Goal: Transaction & Acquisition: Purchase product/service

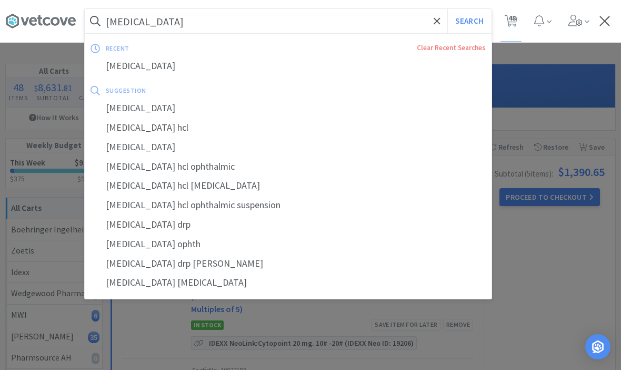
select select "1"
select select "5"
select select "1"
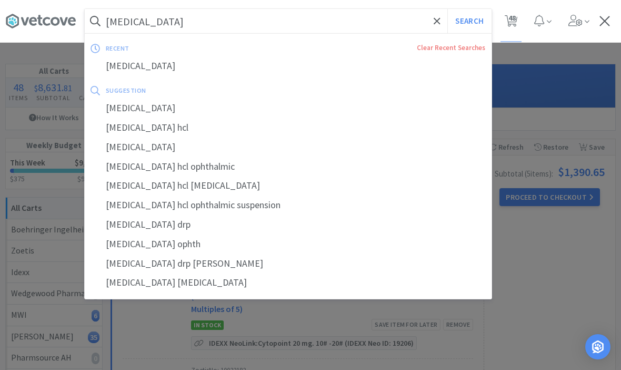
select select "100"
select select "2"
select select "1"
select select "50"
select select "3"
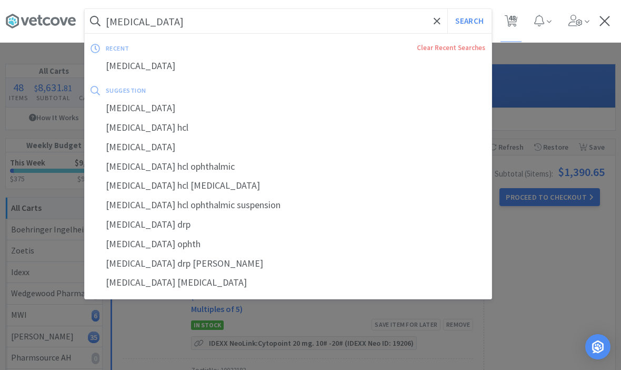
select select "3"
select select "5"
select select "4"
select select "1"
select select "4"
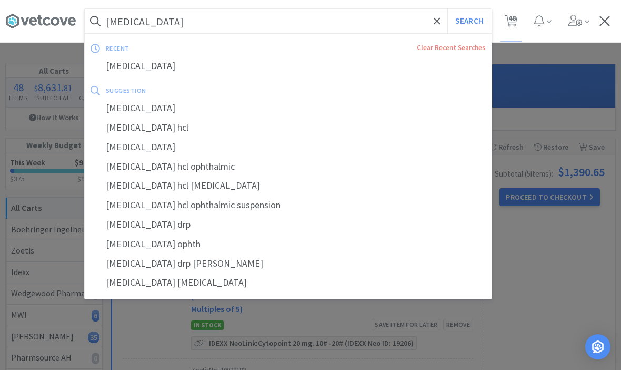
select select "1"
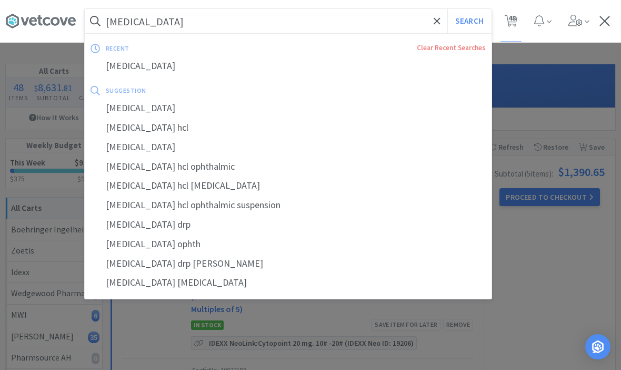
select select "2"
select select "3"
select select "2"
select select "1"
select select "3"
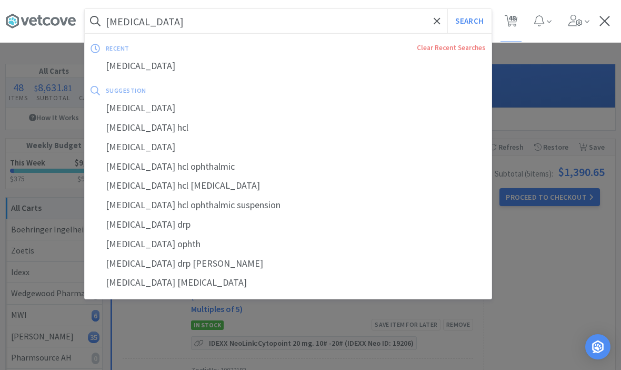
select select "1"
select select "3"
select select "5"
select select "10"
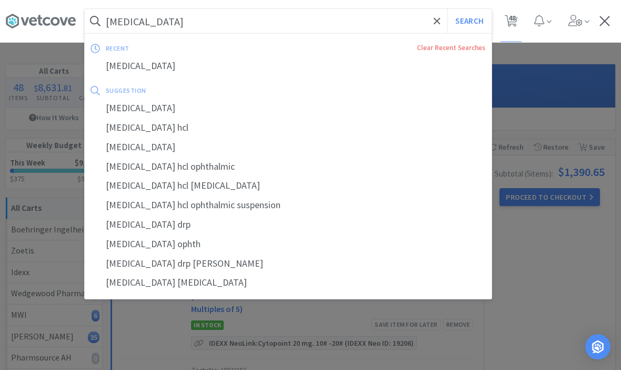
select select "1"
select select "3"
select select "2"
select select "1"
select select "2"
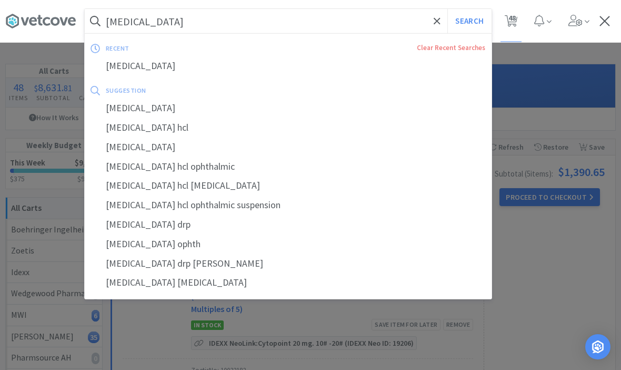
select select "1"
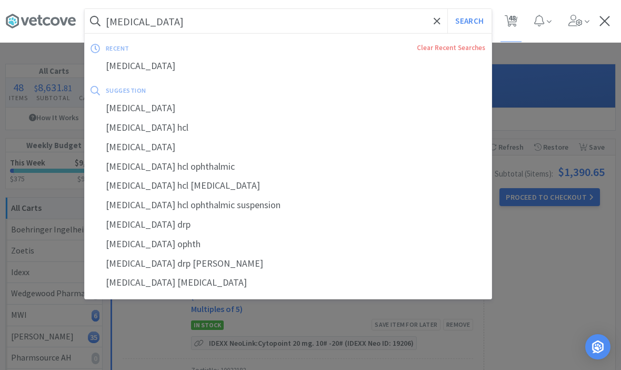
select select "1"
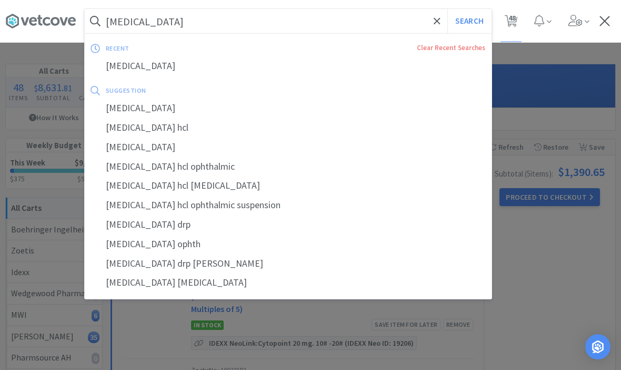
select select "1"
select select "5"
select select "1"
click at [436, 22] on icon at bounding box center [437, 20] width 6 height 6
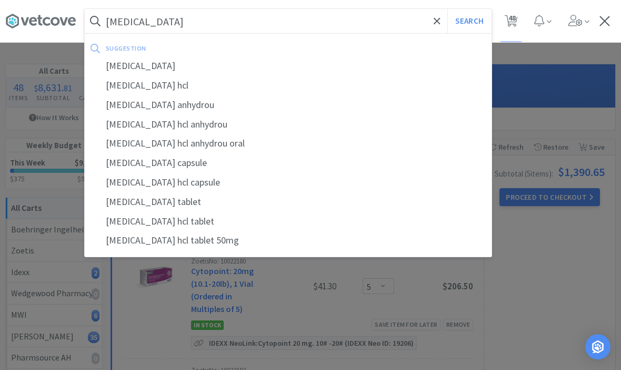
type input "Tramadol"
click at [469, 21] on button "Search" at bounding box center [470, 21] width 44 height 24
select select "1"
select select "50"
select select "3"
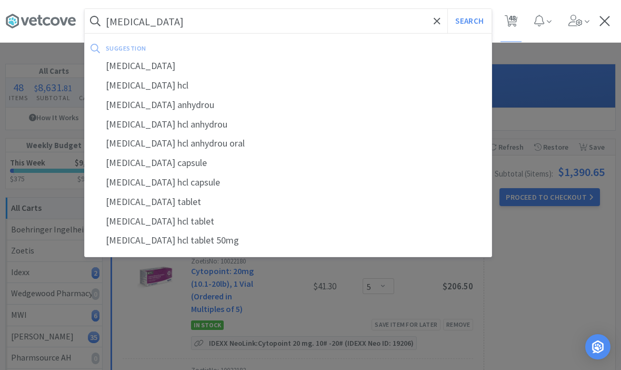
select select "3"
select select "5"
select select "4"
select select "1"
select select "4"
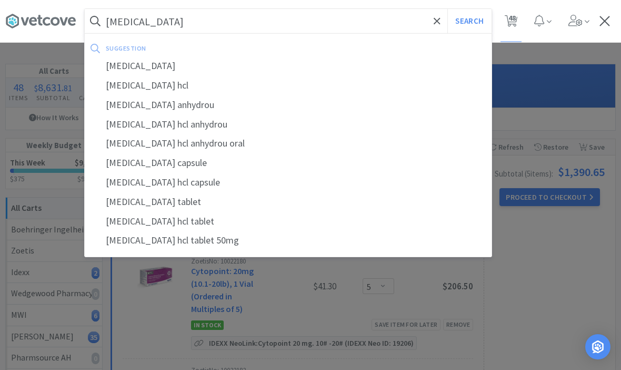
select select "1"
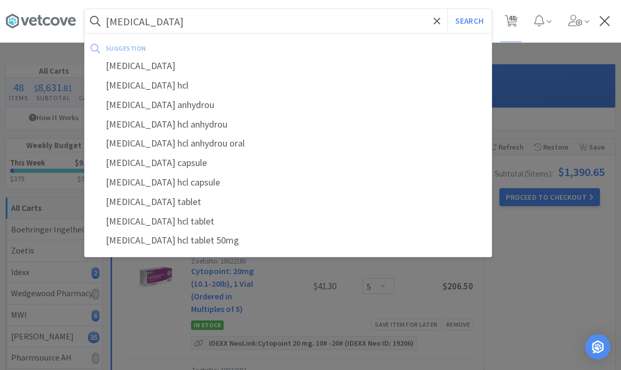
select select "2"
select select "3"
select select "2"
select select "1"
select select "3"
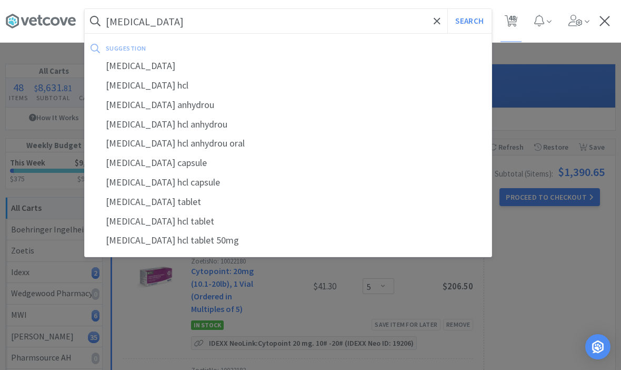
select select "1"
select select "3"
select select "5"
select select "10"
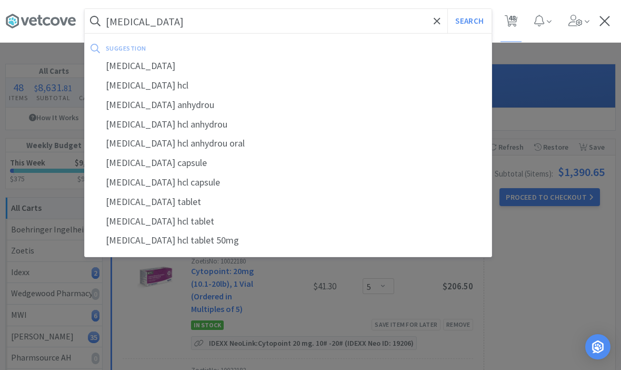
select select "1"
select select "3"
select select "2"
select select "1"
select select "2"
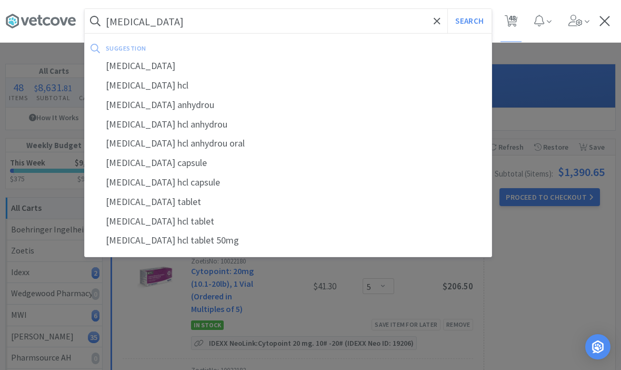
select select "1"
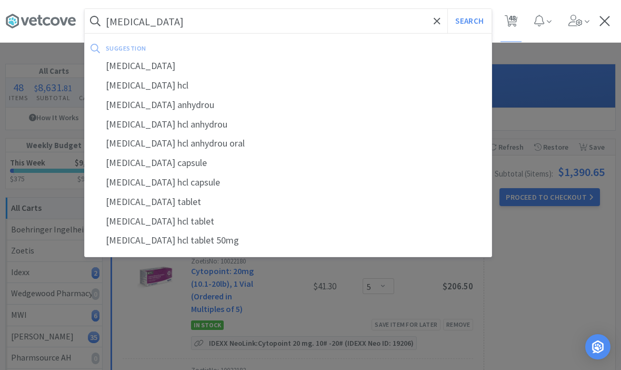
select select "1"
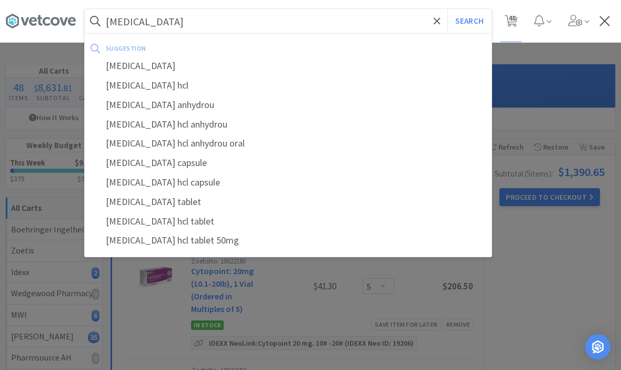
select select "1"
select select "5"
select select "1"
select select "100"
select select "2"
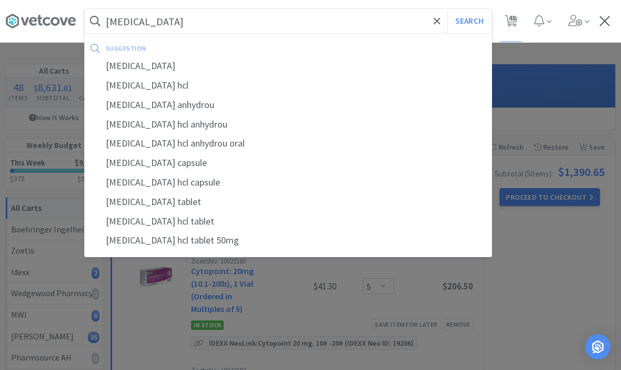
select select "1"
select select "5"
select select "1"
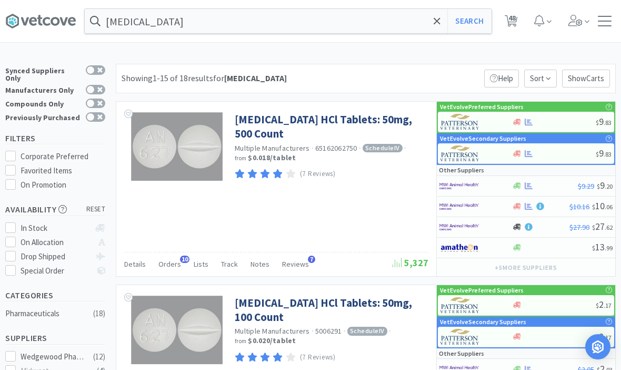
click at [366, 119] on link "[MEDICAL_DATA] HCl Tablets: 50mg, 500 Count" at bounding box center [330, 126] width 191 height 29
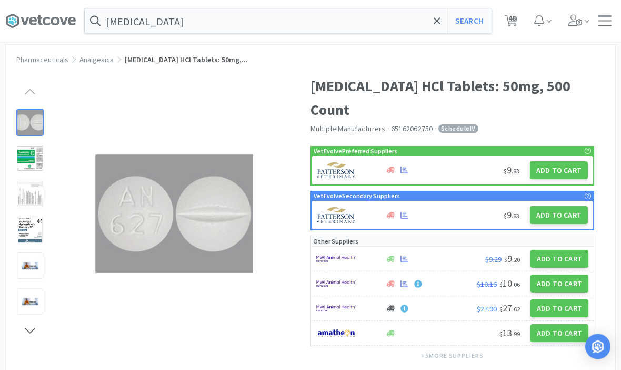
scroll to position [17, 0]
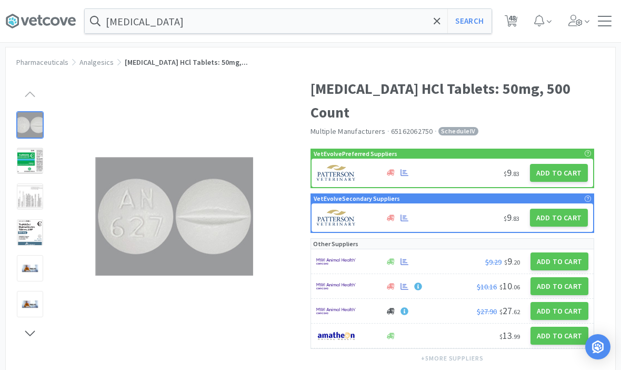
click at [569, 252] on button "Add to Cart" at bounding box center [560, 261] width 58 height 18
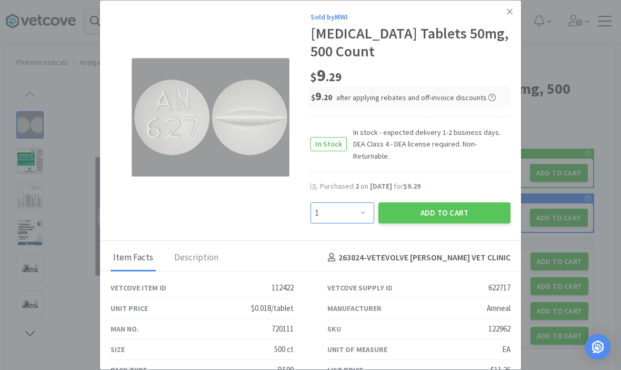
click at [363, 215] on select "Enter Quantity 1 2 3 4 5 6 7 8 9 10 11 12 13 14 15 16 17 18 19 20 Enter Quantity" at bounding box center [343, 212] width 64 height 21
select select "2"
click at [454, 216] on button "Add to Cart" at bounding box center [445, 212] width 132 height 21
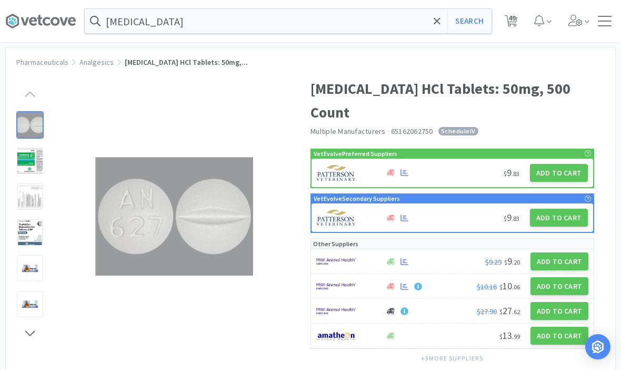
click at [513, 25] on span "49" at bounding box center [512, 18] width 7 height 42
select select "1"
select select "5"
select select "1"
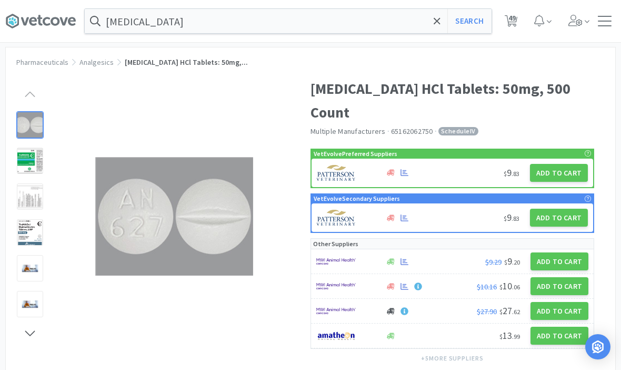
select select "1"
select select "100"
select select "2"
select select "1"
select select "50"
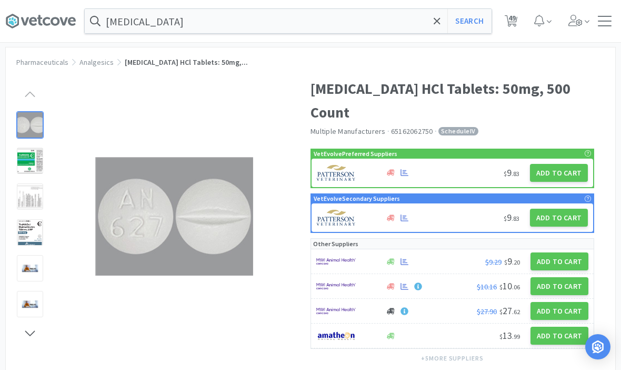
select select "3"
select select "5"
select select "4"
select select "2"
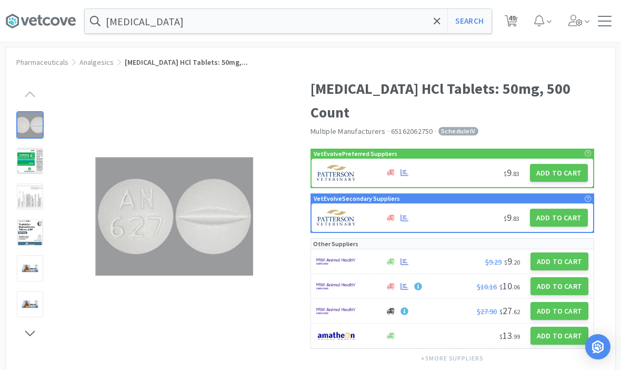
select select "1"
select select "4"
select select "1"
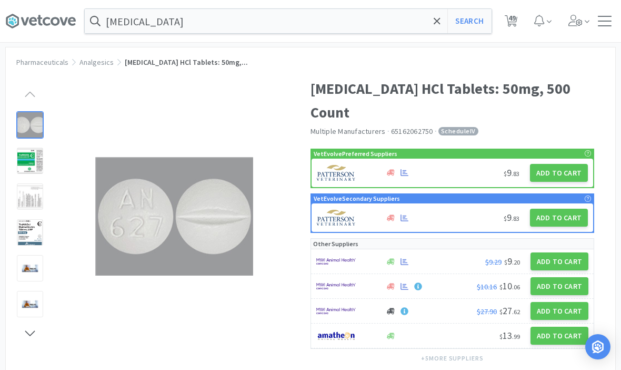
select select "1"
select select "2"
select select "3"
select select "2"
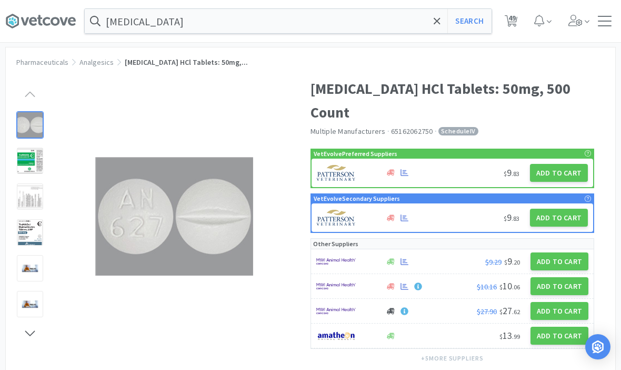
select select "1"
select select "3"
select select "1"
select select "3"
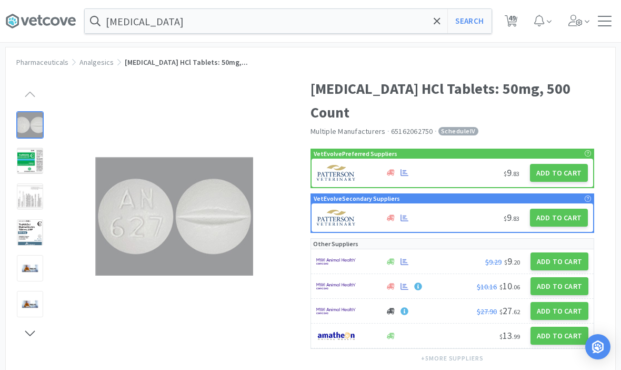
select select "5"
select select "10"
select select "1"
select select "3"
select select "2"
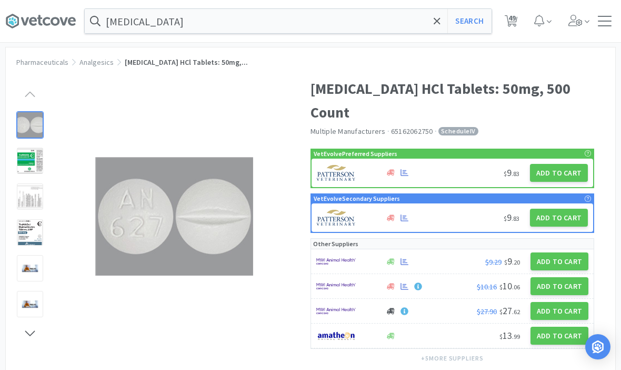
select select "1"
select select "2"
select select "1"
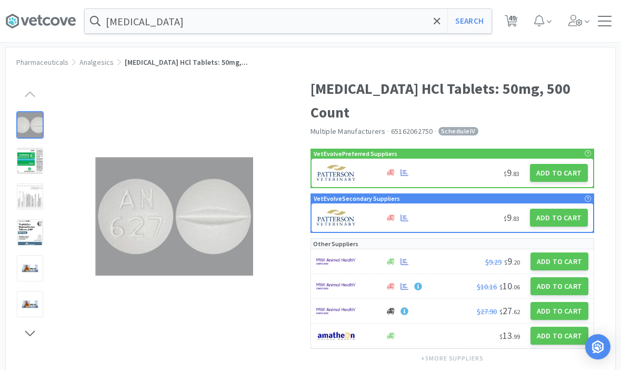
select select "1"
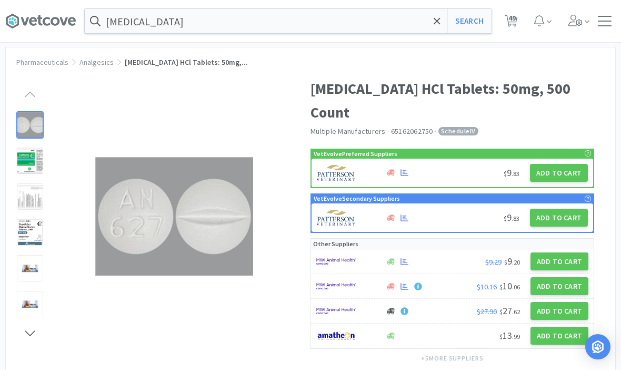
select select "1"
select select "5"
select select "1"
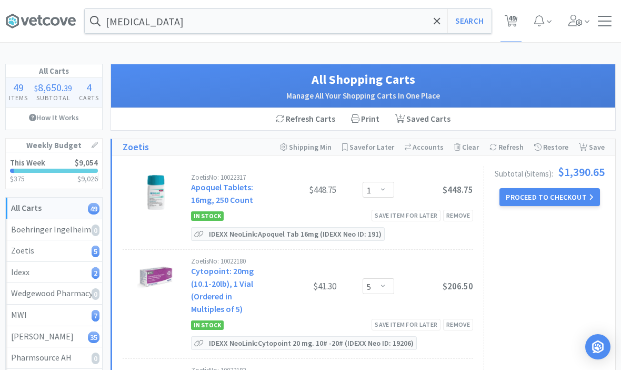
click at [434, 17] on icon at bounding box center [437, 21] width 7 height 11
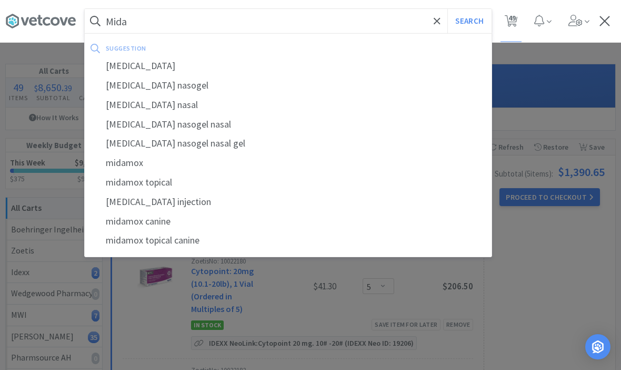
type input "Mida"
click at [131, 67] on div "midazolam" at bounding box center [288, 65] width 407 height 19
select select "1"
select select "50"
select select "3"
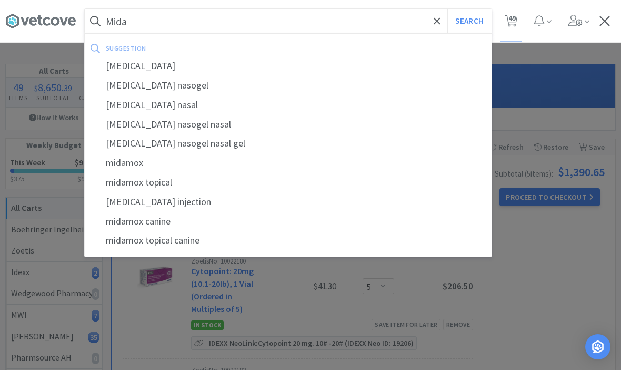
select select "3"
select select "5"
select select "4"
select select "2"
select select "1"
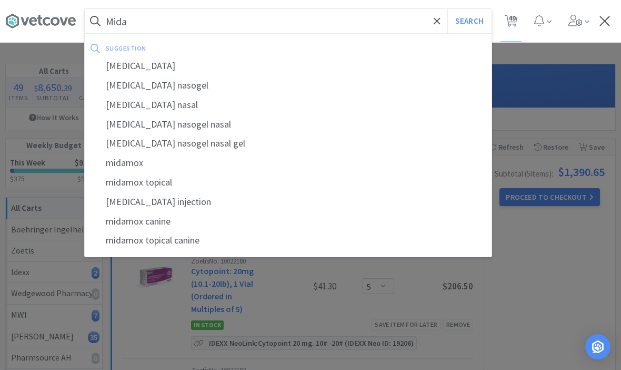
select select "4"
select select "1"
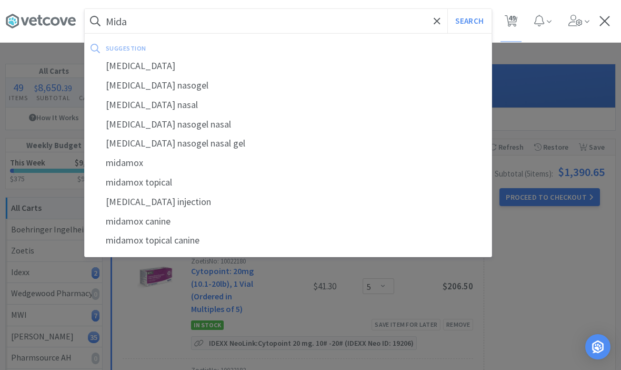
select select "1"
select select "2"
select select "3"
select select "2"
select select "1"
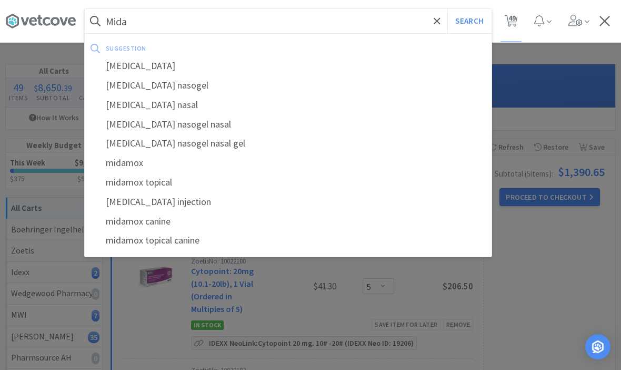
select select "3"
select select "1"
select select "3"
select select "5"
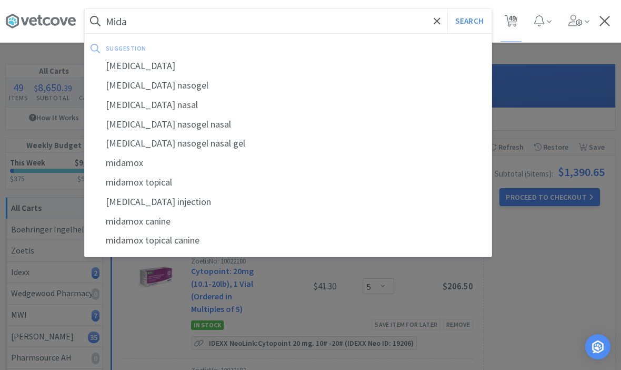
select select "10"
select select "1"
select select "3"
select select "2"
select select "1"
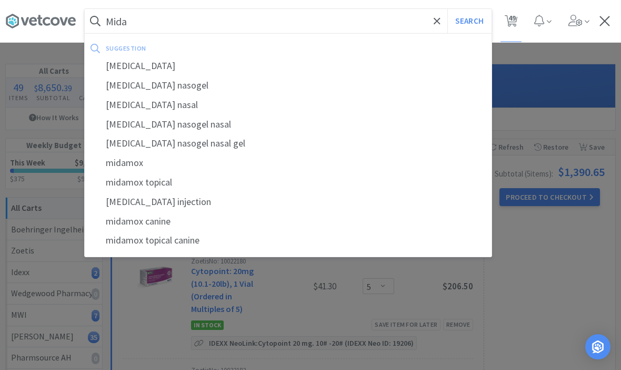
select select "2"
select select "1"
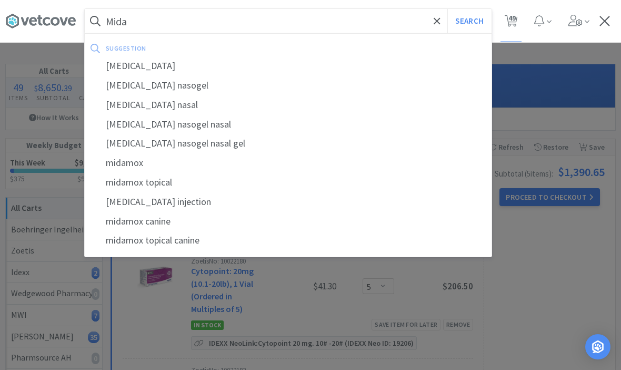
select select "1"
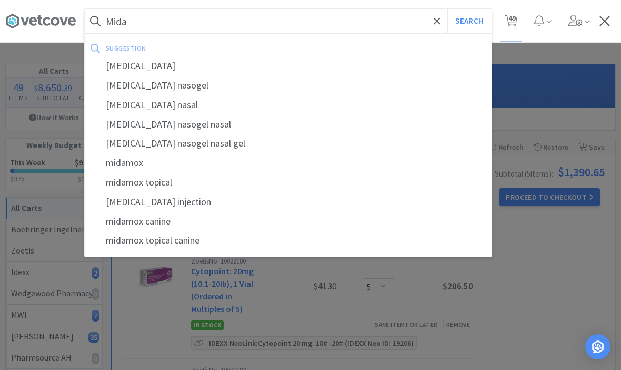
select select "1"
select select "5"
select select "1"
select select "100"
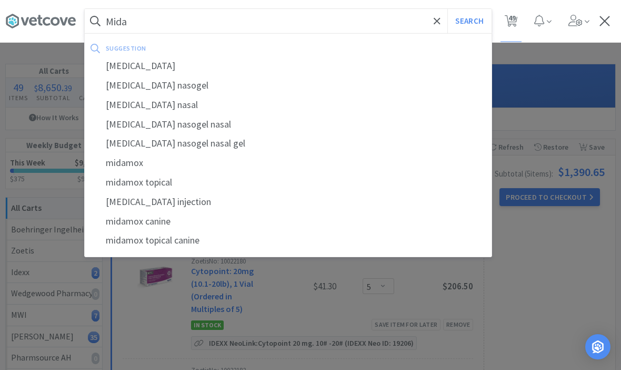
select select "2"
select select "1"
select select "5"
select select "1"
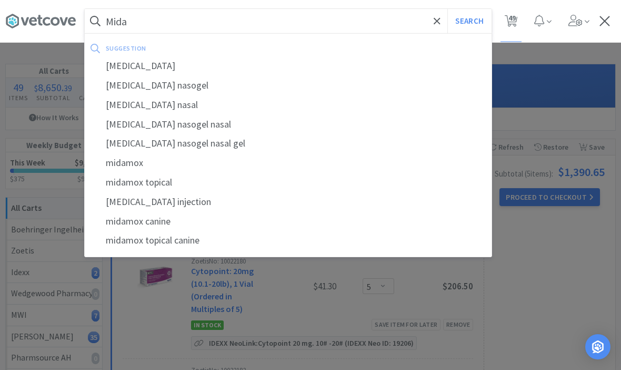
select select "1"
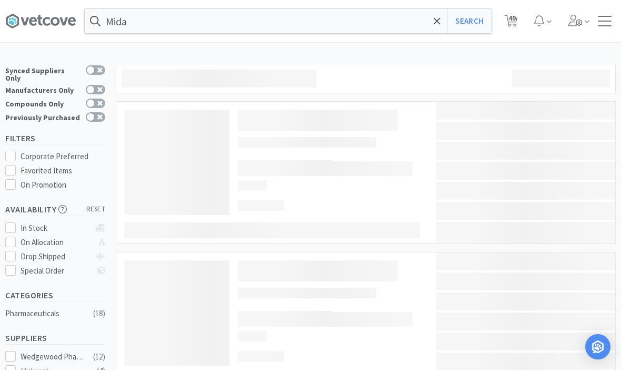
type input "midazolam"
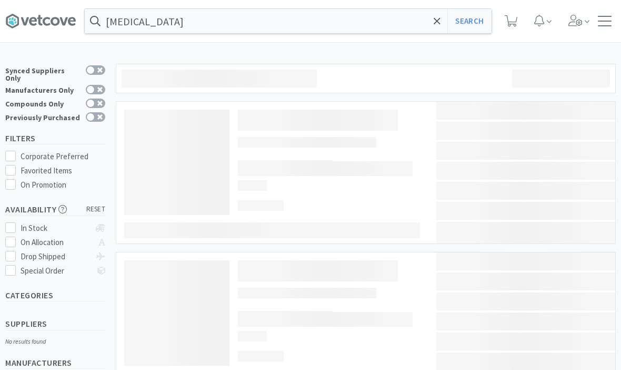
click at [433, 19] on span at bounding box center [437, 21] width 12 height 22
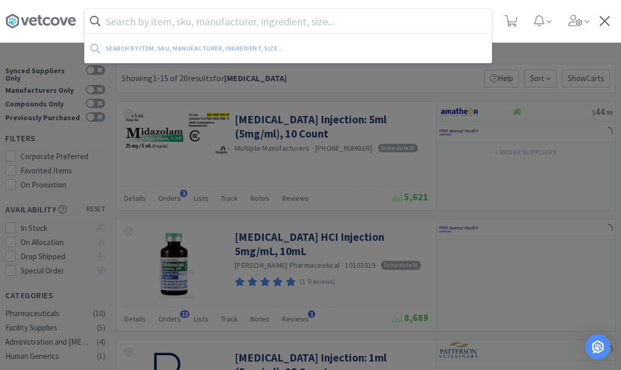
click at [430, 23] on input "text" at bounding box center [288, 21] width 407 height 24
select select "1"
select select "50"
select select "3"
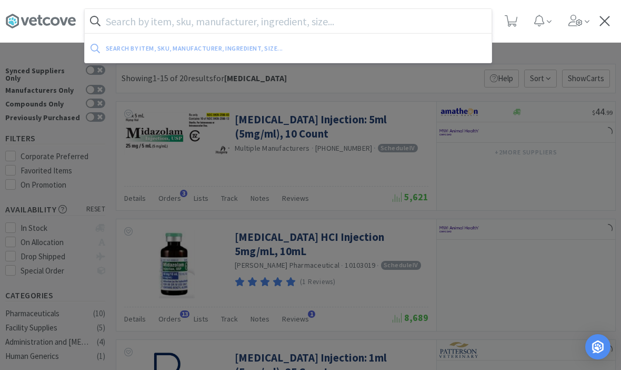
select select "5"
select select "4"
select select "2"
click at [299, 33] on input "text" at bounding box center [288, 21] width 407 height 24
select select "1"
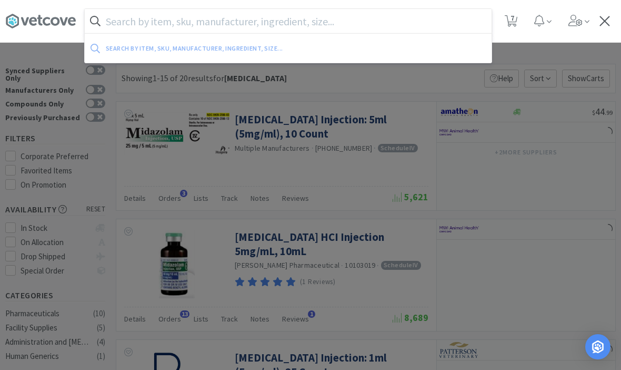
select select "5"
select select "1"
type input "B"
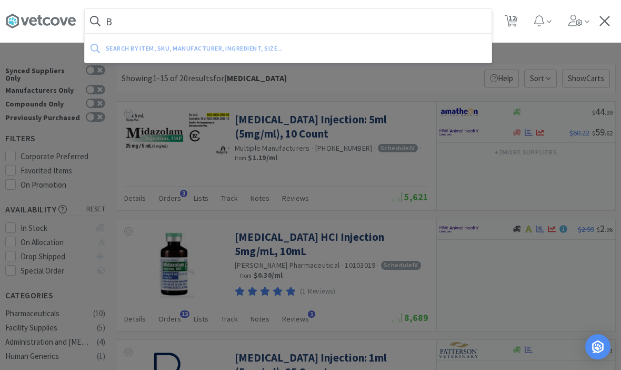
select select "1"
select select "4"
select select "1"
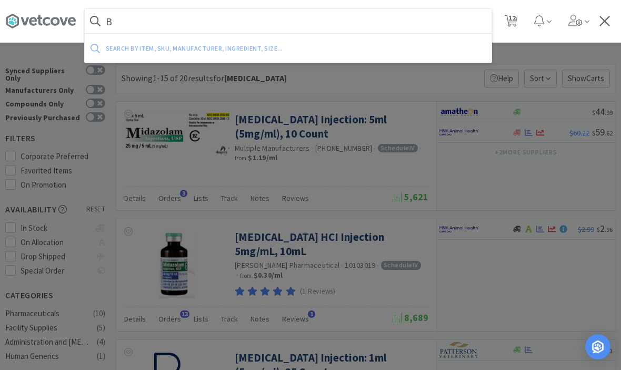
select select "1"
select select "2"
select select "3"
select select "2"
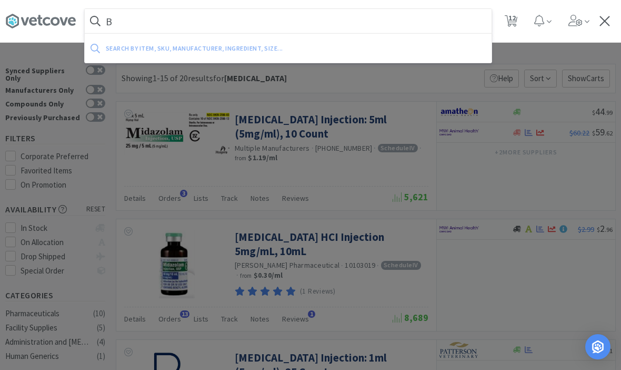
select select "1"
select select "3"
select select "1"
select select "3"
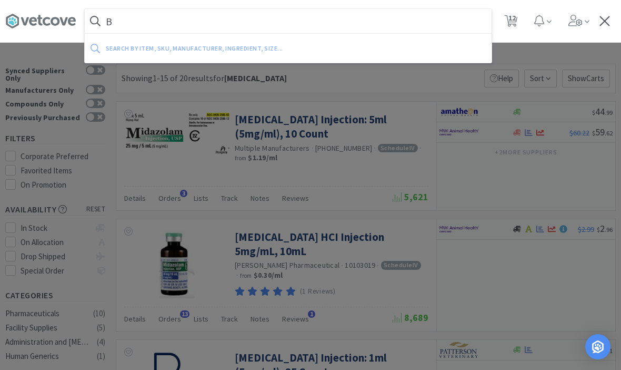
select select "5"
select select "10"
select select "1"
select select "3"
select select "2"
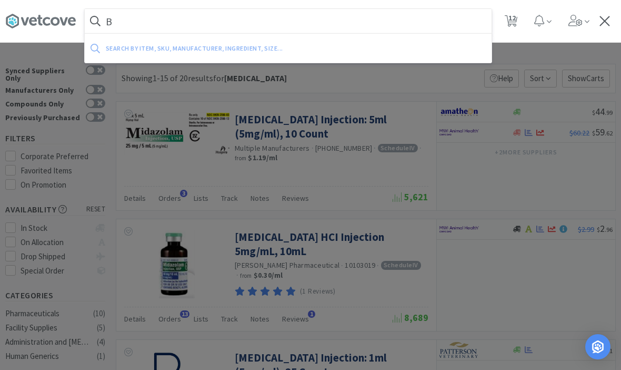
select select "1"
select select "2"
select select "1"
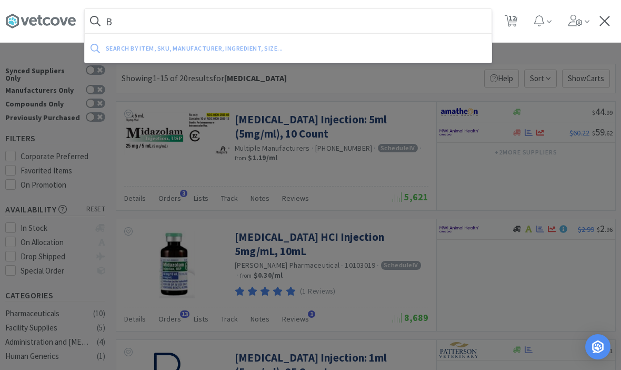
select select "1"
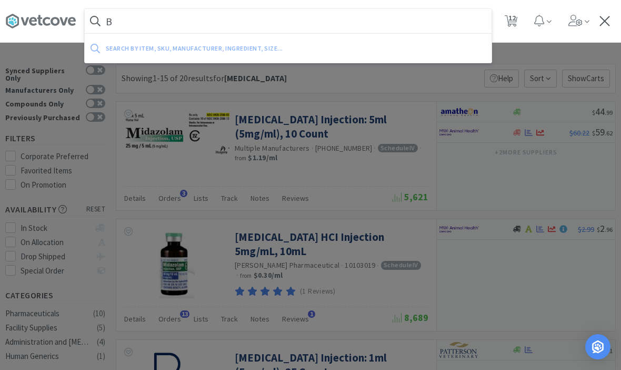
select select "1"
select select "5"
select select "1"
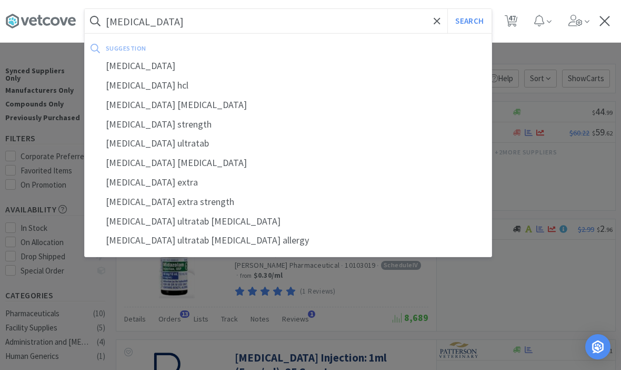
click at [469, 21] on button "Search" at bounding box center [470, 21] width 44 height 24
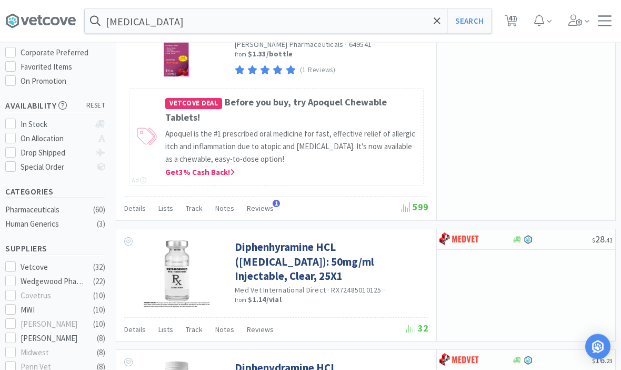
scroll to position [102, 0]
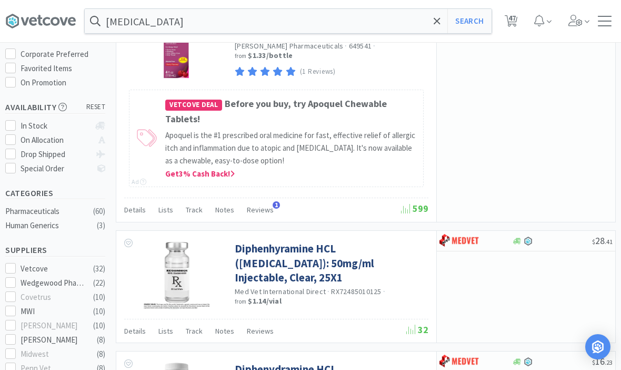
click at [209, 21] on input "Benadryl" at bounding box center [288, 21] width 407 height 24
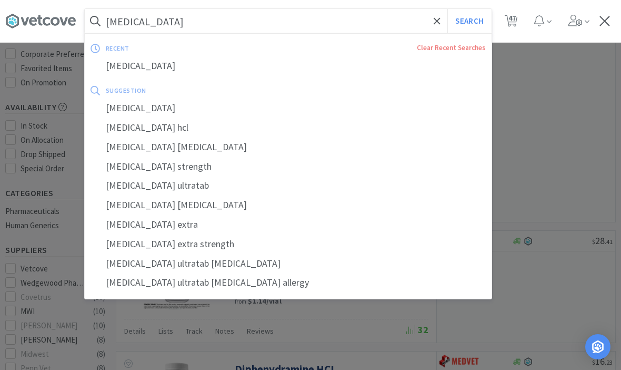
scroll to position [102, 0]
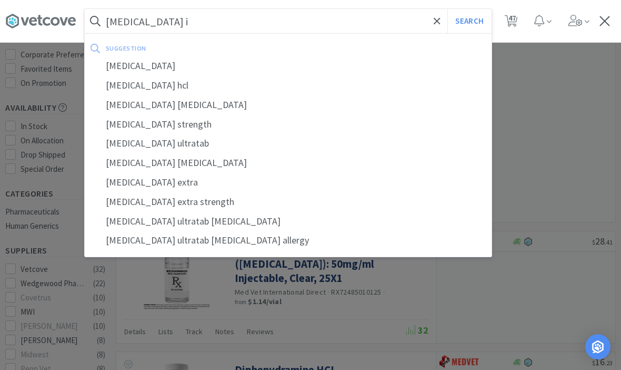
type input "Benadryl in"
select select "100"
select select "2"
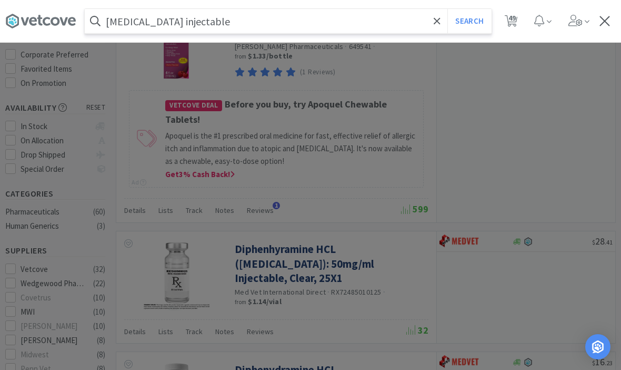
type input "Benadryl injectable"
click at [469, 21] on button "Search" at bounding box center [470, 21] width 44 height 24
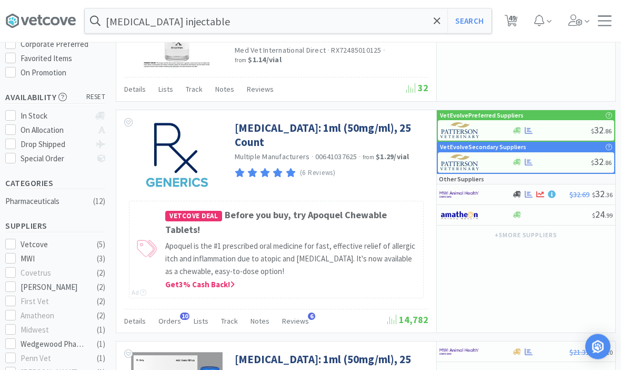
scroll to position [112, 0]
click at [262, 136] on link "[MEDICAL_DATA]: 1ml (50mg/ml), 25 Count" at bounding box center [330, 135] width 191 height 29
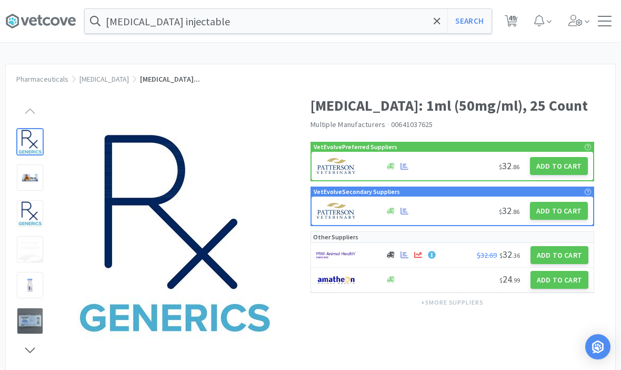
click at [562, 175] on button "Add to Cart" at bounding box center [559, 166] width 58 height 18
select select "1"
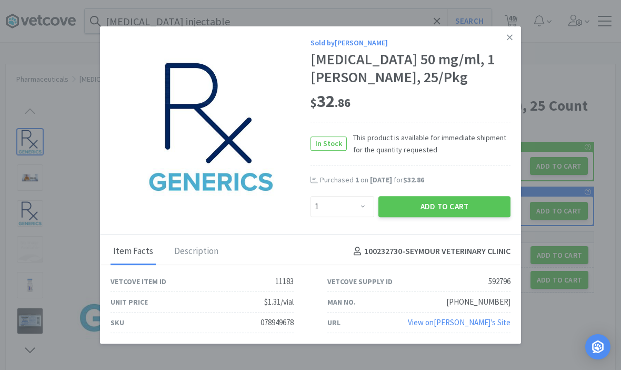
click at [466, 217] on button "Add to Cart" at bounding box center [445, 206] width 132 height 21
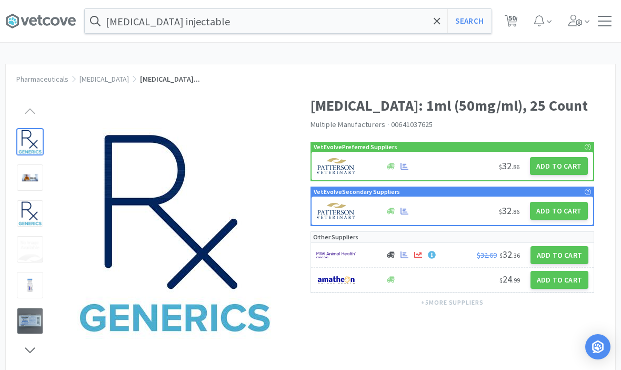
click at [438, 19] on icon at bounding box center [437, 21] width 7 height 11
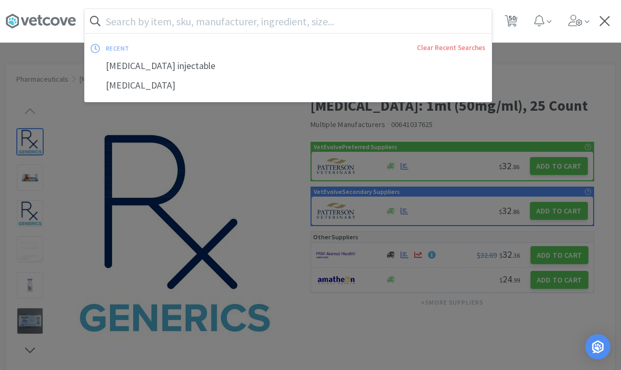
type input "O"
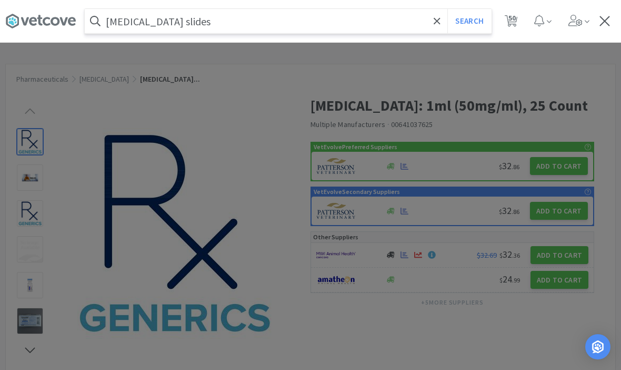
type input "Phenobarb slides"
click at [469, 21] on button "Search" at bounding box center [470, 21] width 44 height 24
select select "1"
select select "50"
select select "3"
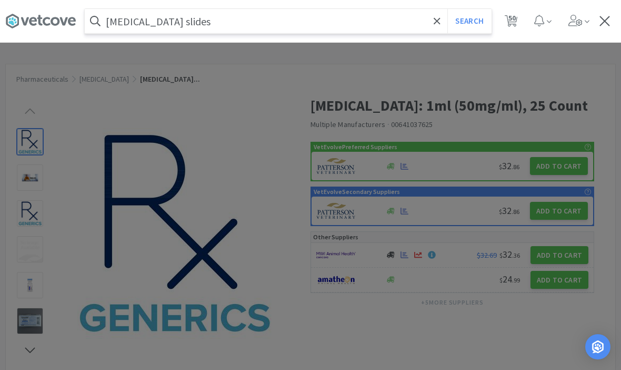
select select "3"
select select "5"
select select "4"
select select "2"
select select "1"
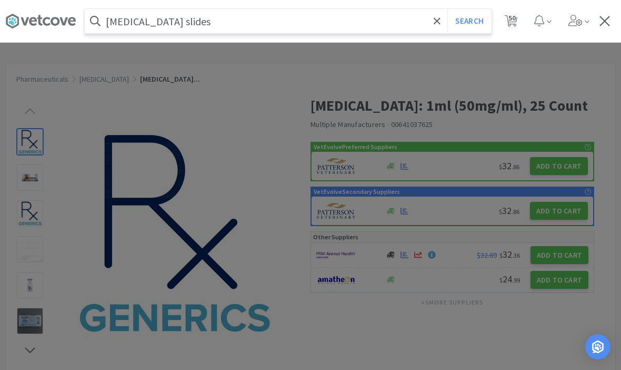
select select "4"
select select "1"
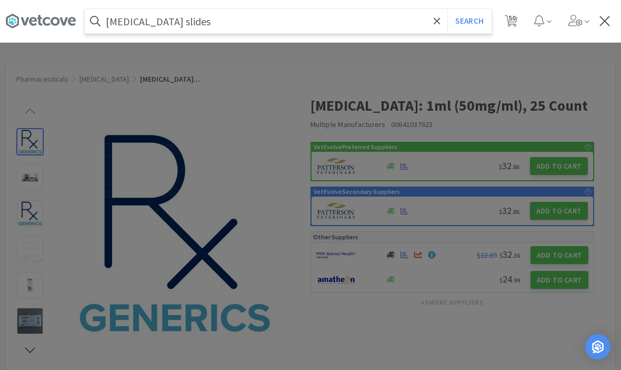
select select "1"
select select "2"
select select "3"
select select "2"
select select "1"
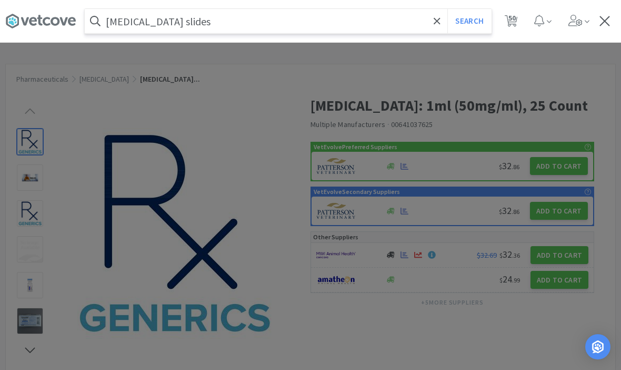
select select "3"
select select "1"
select select "3"
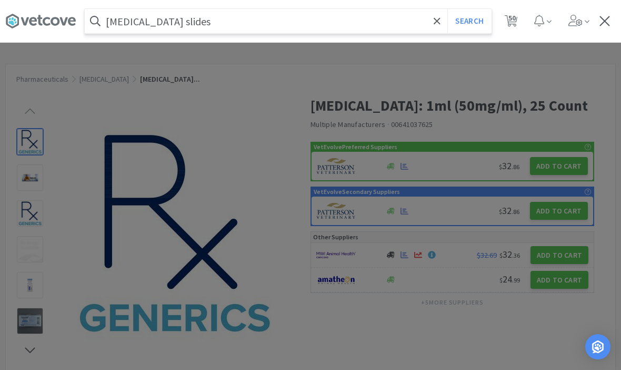
select select "5"
select select "10"
select select "1"
select select "3"
select select "2"
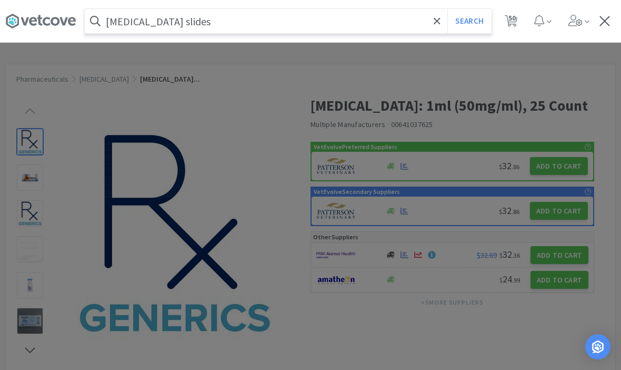
select select "1"
select select "2"
select select "1"
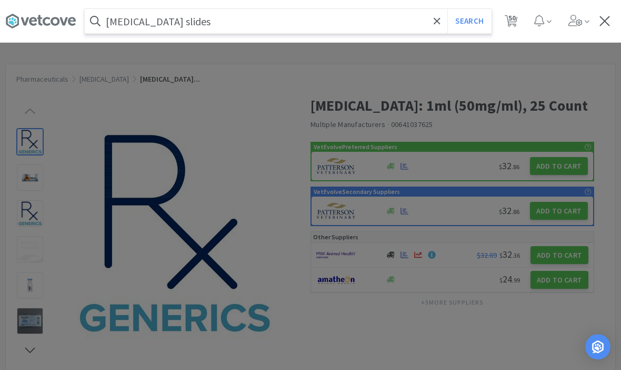
select select "1"
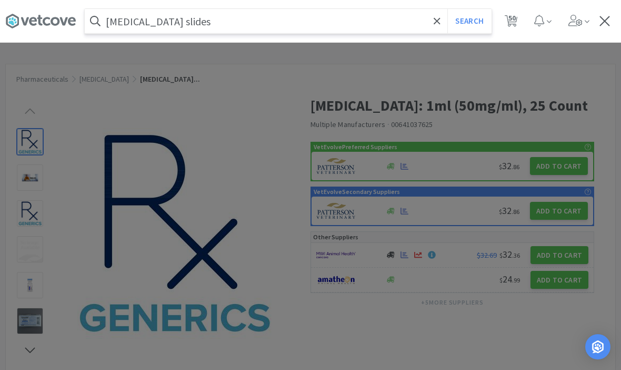
select select "1"
select select "5"
select select "1"
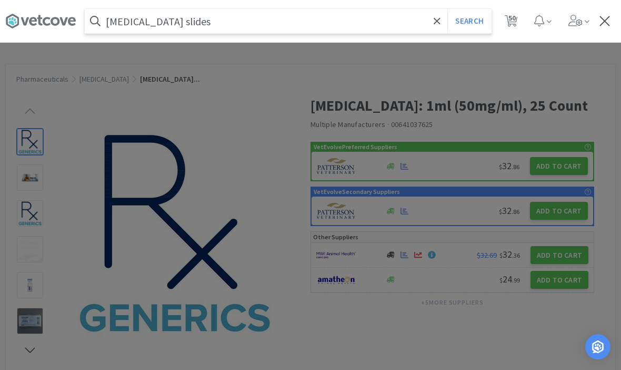
select select "100"
select select "2"
select select "1"
select select "5"
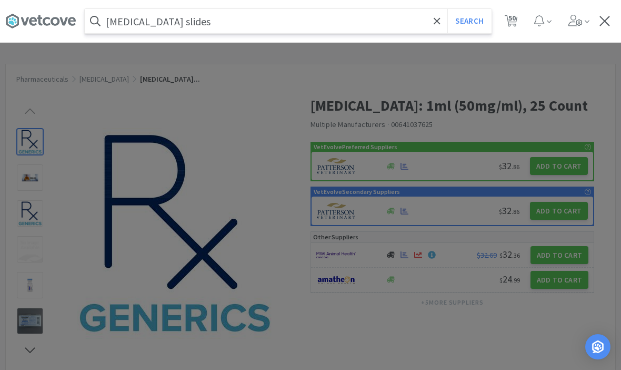
select select "1"
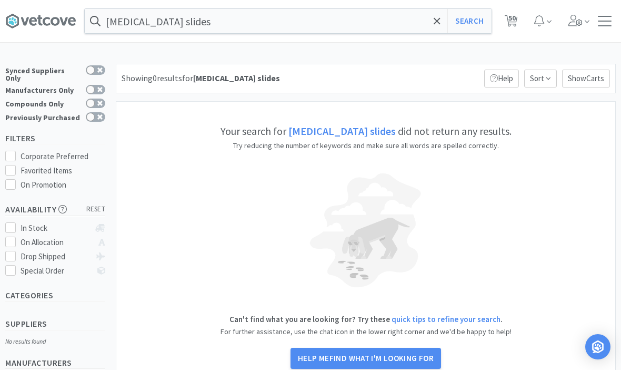
click at [194, 19] on input "Phenobarb slides" at bounding box center [288, 21] width 407 height 24
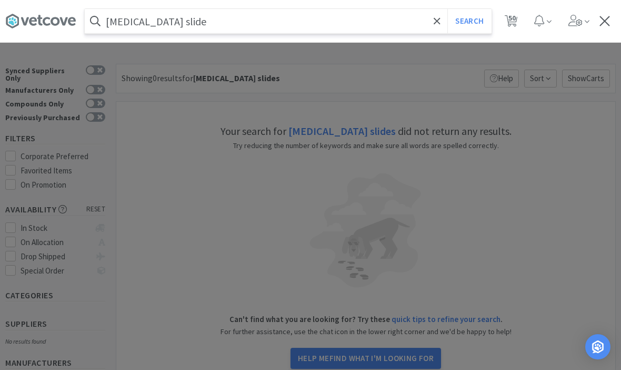
type input "Phenobarbital slide"
click at [469, 21] on button "Search" at bounding box center [470, 21] width 44 height 24
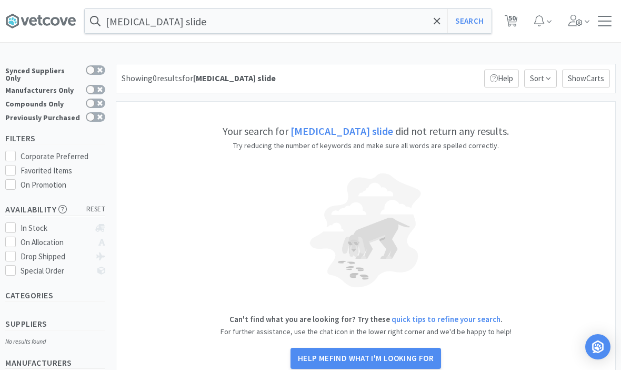
click at [440, 18] on icon at bounding box center [437, 20] width 6 height 6
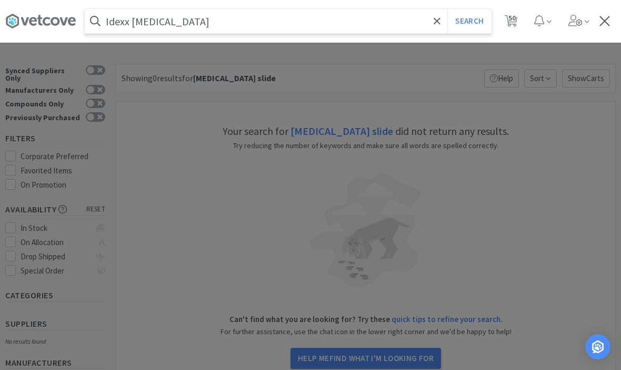
type input "Idexx phenobarbital"
click at [469, 21] on button "Search" at bounding box center [470, 21] width 44 height 24
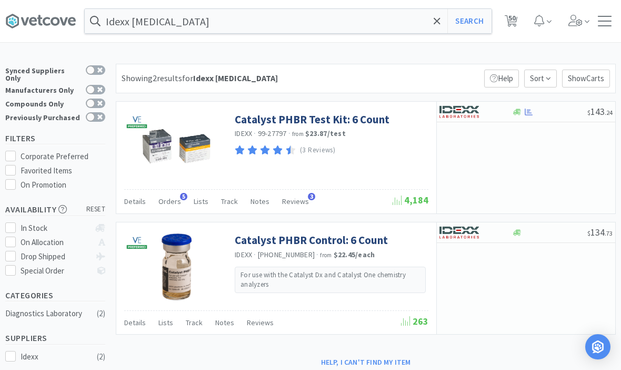
click at [297, 125] on link "Catalyst PHBR Test Kit: 6 Count" at bounding box center [312, 119] width 155 height 14
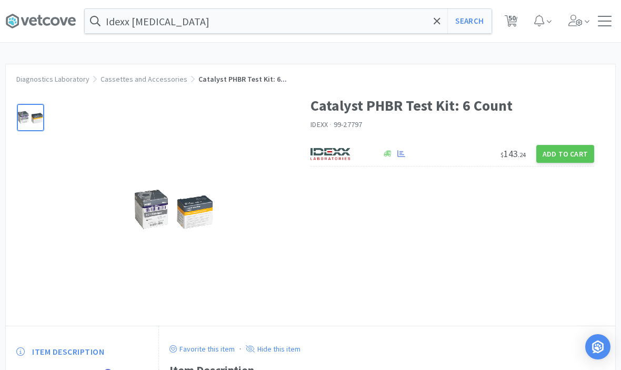
click at [575, 142] on div "$ 143 . 24 Add to Cart" at bounding box center [453, 154] width 284 height 25
select select "1"
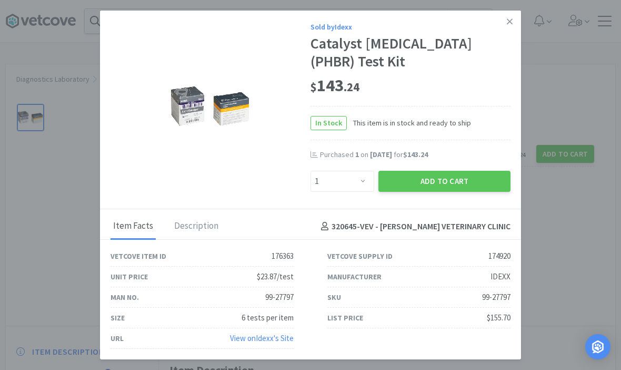
click at [443, 192] on button "Add to Cart" at bounding box center [445, 181] width 132 height 21
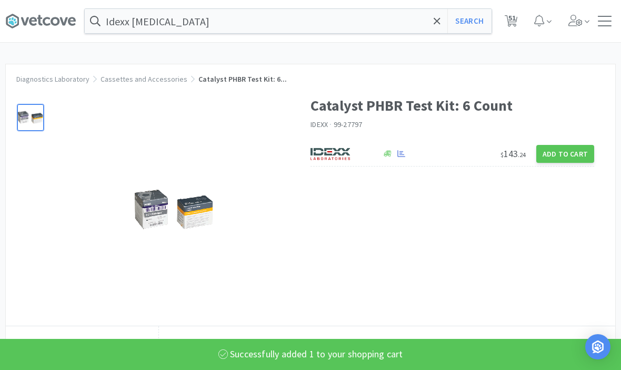
click at [509, 25] on span "51" at bounding box center [512, 18] width 7 height 42
select select "1"
select select "5"
select select "1"
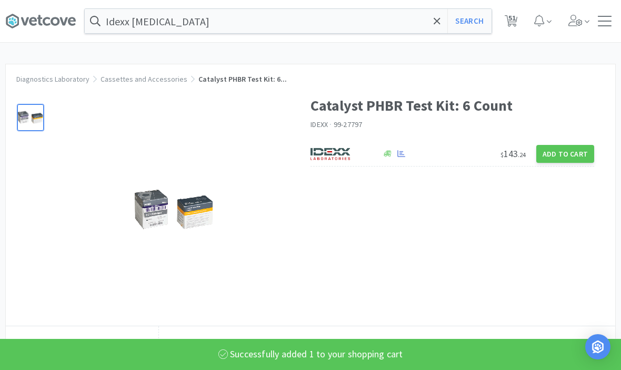
select select "1"
select select "100"
select select "2"
select select "1"
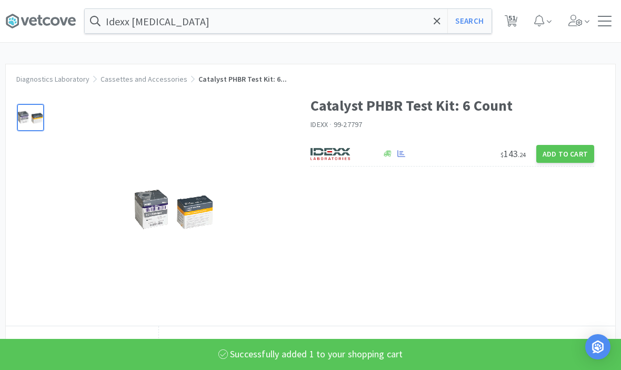
select select "50"
select select "3"
select select "5"
select select "4"
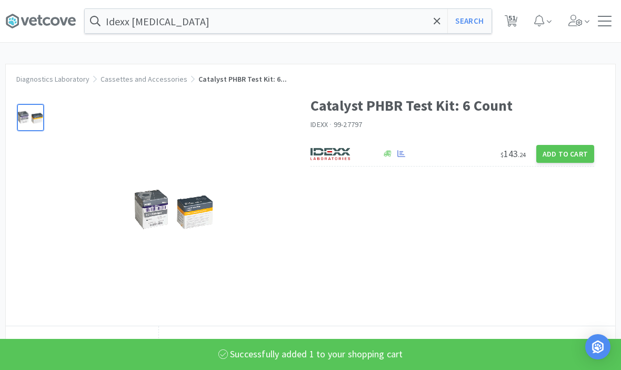
select select "2"
select select "1"
select select "4"
select select "1"
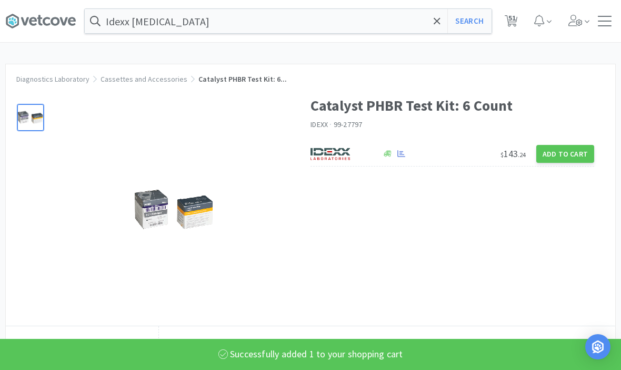
select select "1"
select select "2"
select select "3"
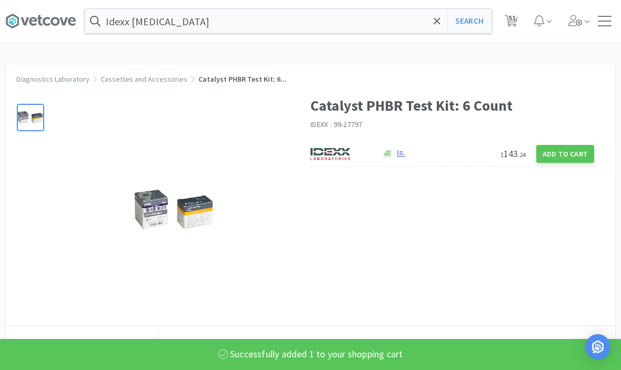
select select "2"
select select "1"
select select "3"
select select "1"
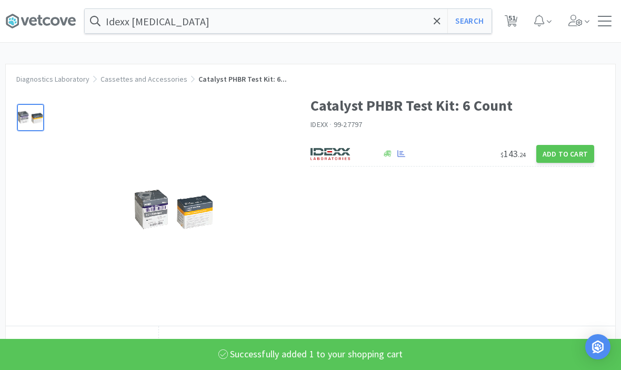
select select "1"
select select "3"
select select "5"
select select "10"
select select "1"
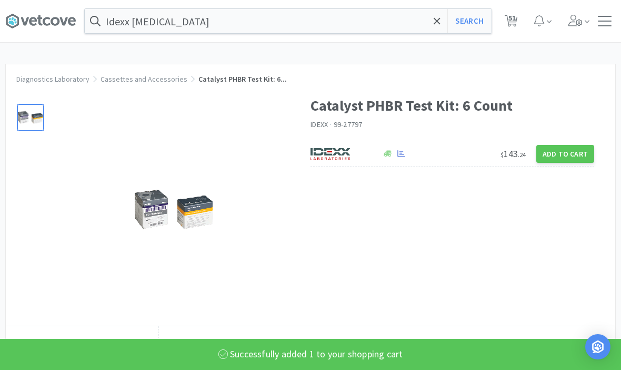
select select "3"
select select "2"
select select "1"
select select "2"
select select "1"
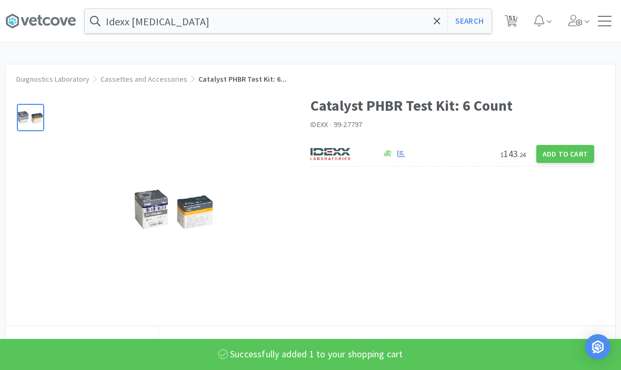
select select "1"
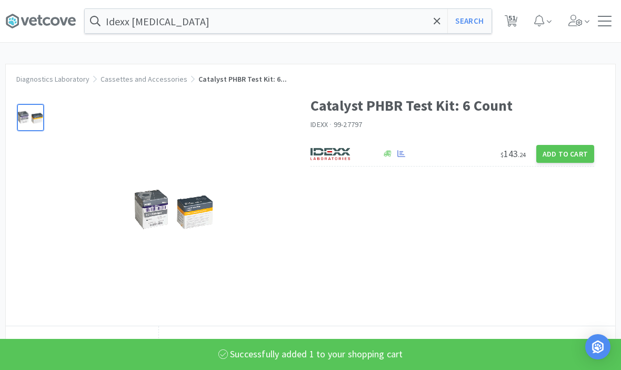
select select "1"
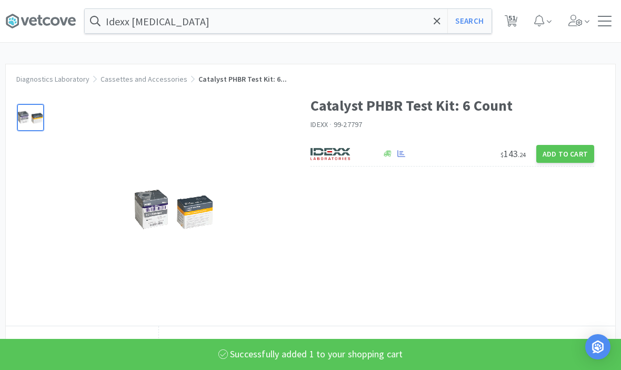
select select "5"
select select "1"
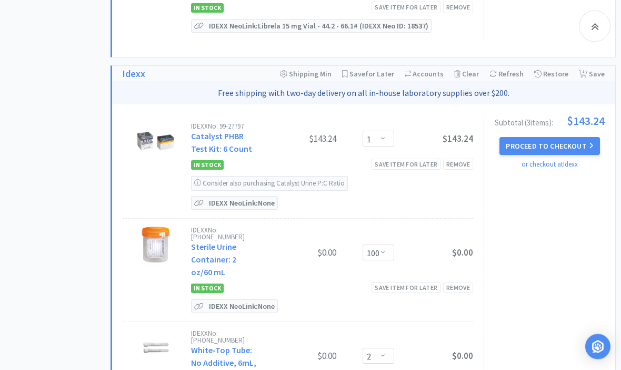
scroll to position [636, 0]
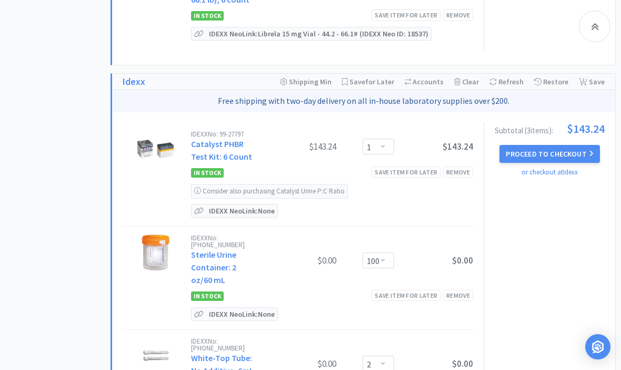
click at [219, 216] on div "IDEXX Neo Link: None" at bounding box center [234, 211] width 87 height 14
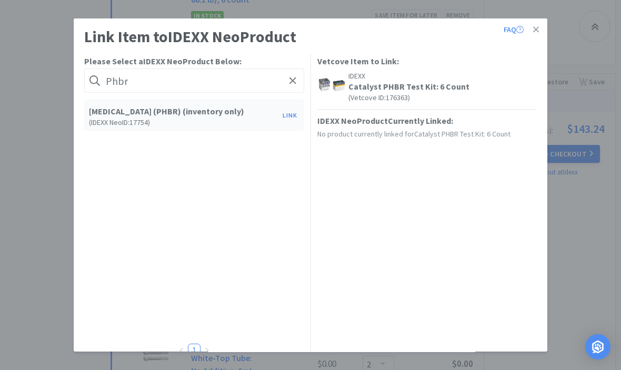
type input "Phbr"
click at [290, 121] on button "Link" at bounding box center [289, 115] width 25 height 15
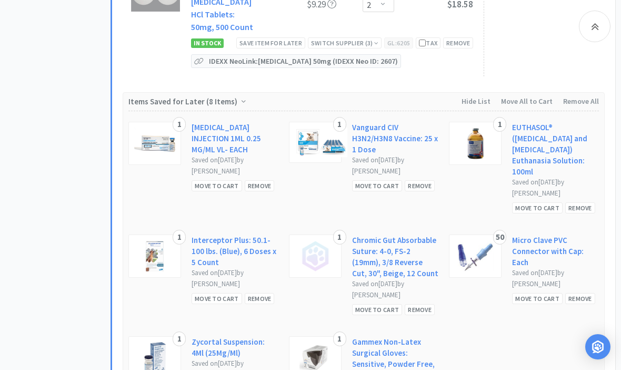
scroll to position [1847, 0]
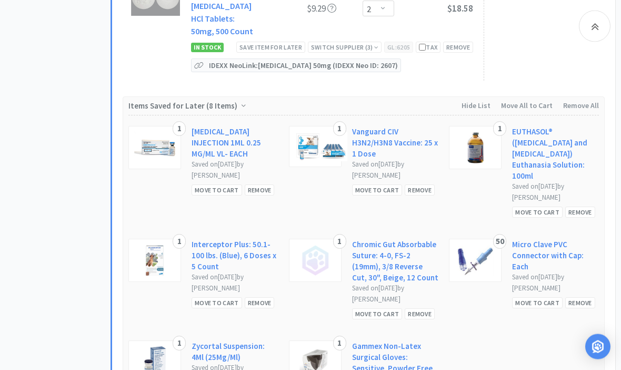
click at [600, 27] on div at bounding box center [595, 27] width 32 height 32
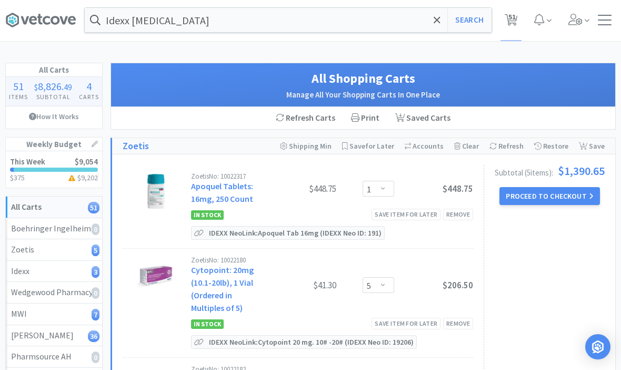
scroll to position [0, 0]
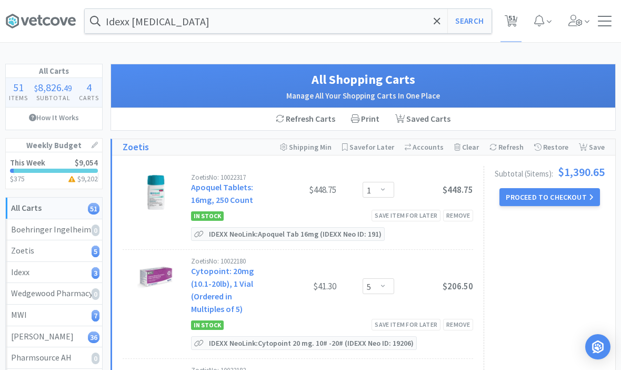
click at [602, 28] on div "Idexx phenobarbital Search Orders Shopping Discuss Discuss 51 51" at bounding box center [310, 21] width 611 height 42
click at [604, 23] on div at bounding box center [605, 21] width 14 height 11
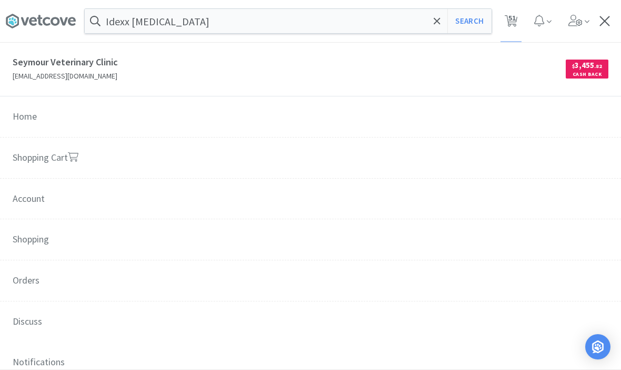
click at [499, 71] on span "$ 3,455 . 82 Cash Back" at bounding box center [460, 69] width 298 height 28
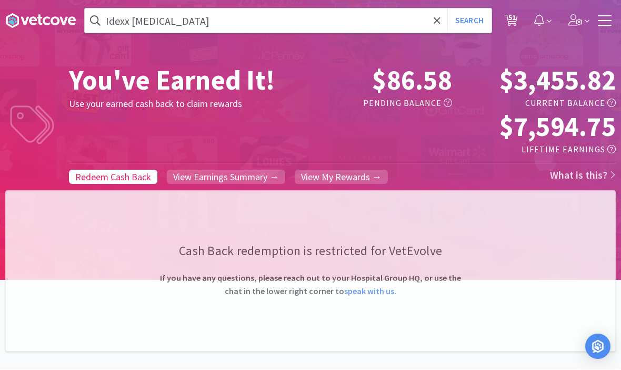
click at [126, 164] on div "Redeem Cash Back View Earnings Summary → View My Rewards → What is this?" at bounding box center [342, 174] width 547 height 22
click at [218, 180] on span "View Earnings Summary →" at bounding box center [226, 177] width 106 height 12
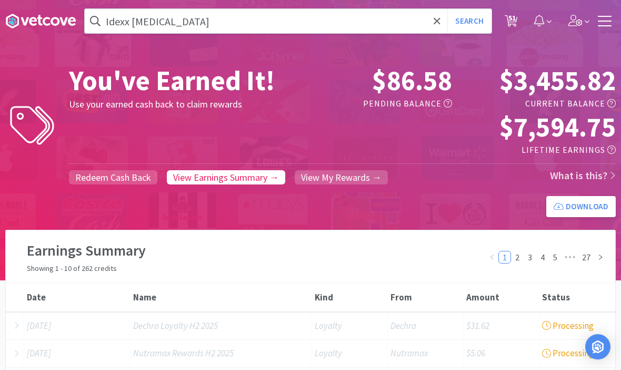
click at [316, 182] on link "View My Rewards →" at bounding box center [341, 177] width 93 height 14
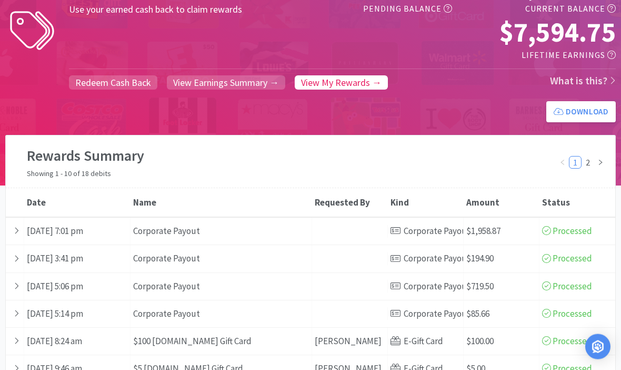
scroll to position [95, 0]
click at [111, 224] on div "Date July 1st 2025 7:01 pm" at bounding box center [77, 230] width 106 height 27
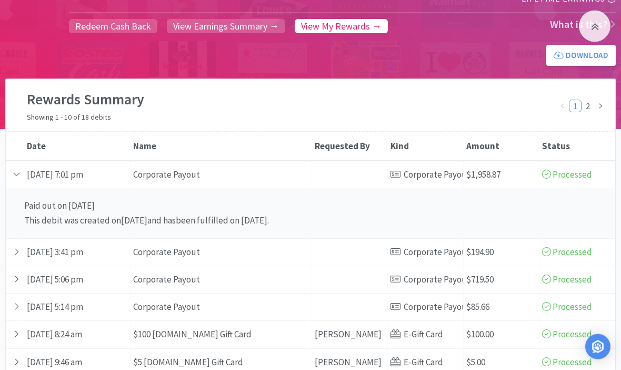
scroll to position [164, 0]
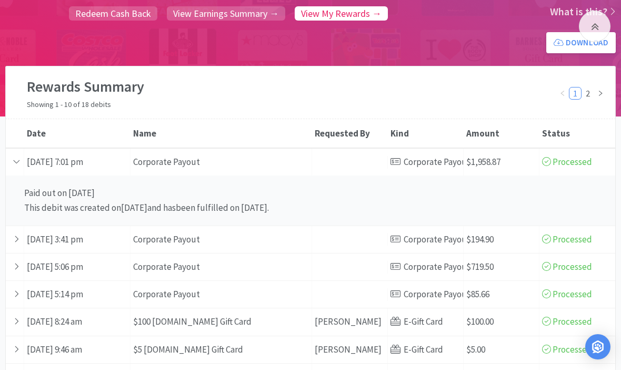
click at [464, 167] on div "Amount $1,958.87" at bounding box center [502, 161] width 76 height 27
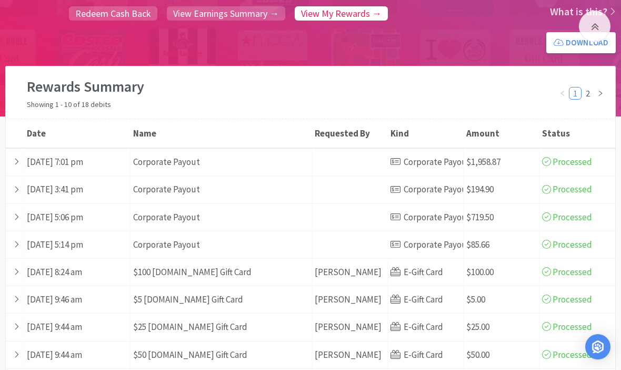
click at [505, 162] on div "Amount $1,958.87" at bounding box center [502, 161] width 76 height 27
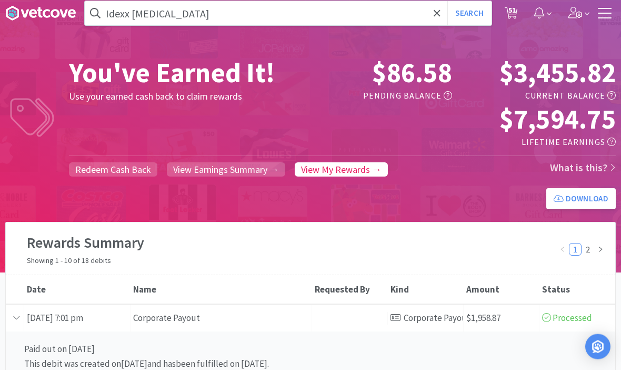
scroll to position [0, 0]
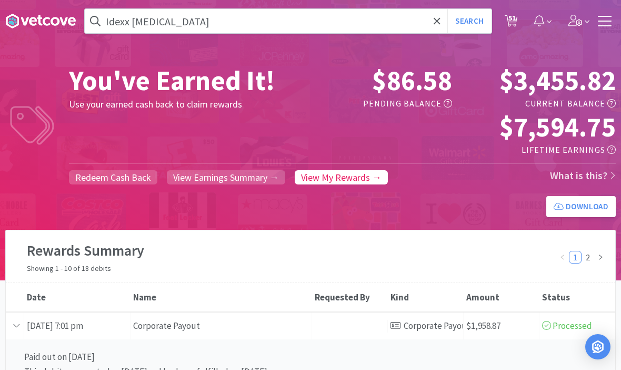
click at [516, 18] on span "51" at bounding box center [512, 18] width 7 height 42
select select "1"
select select "5"
select select "1"
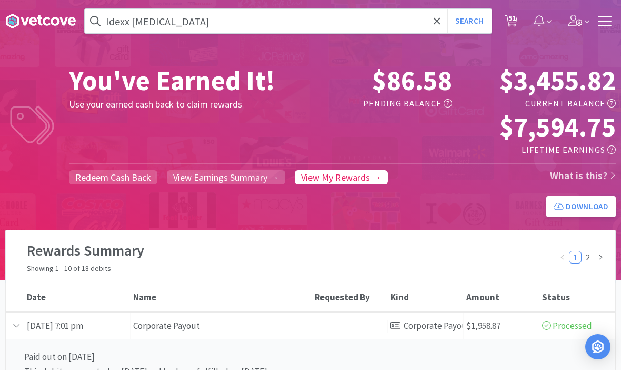
select select "1"
select select "100"
select select "2"
select select "1"
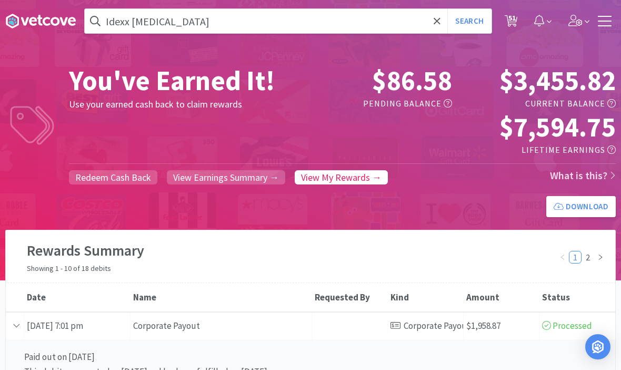
select select "50"
select select "3"
select select "5"
select select "4"
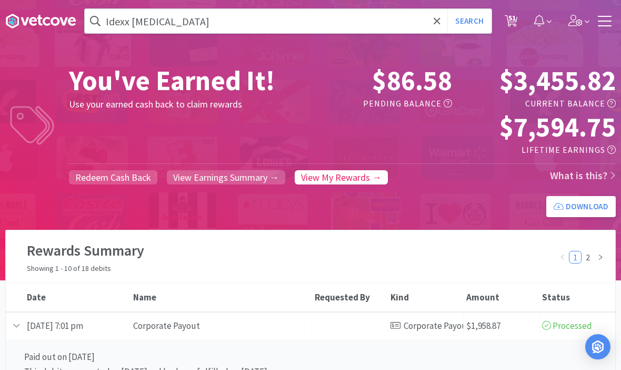
select select "2"
select select "1"
select select "4"
select select "1"
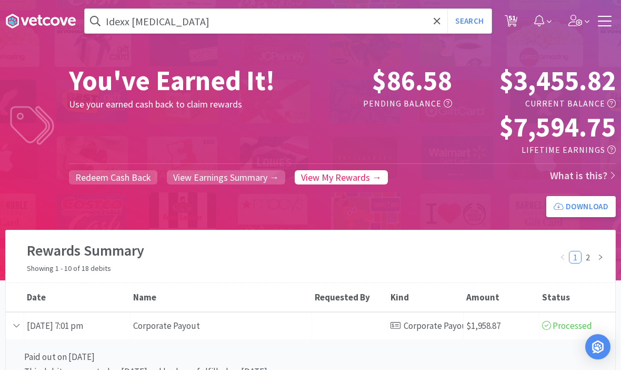
select select "1"
select select "2"
select select "3"
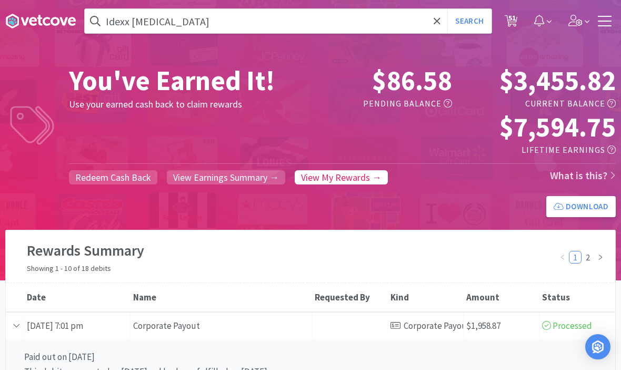
select select "2"
select select "1"
select select "3"
select select "1"
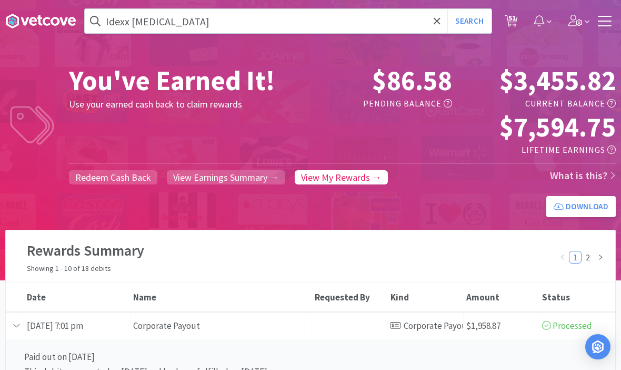
select select "1"
select select "3"
select select "5"
select select "10"
select select "1"
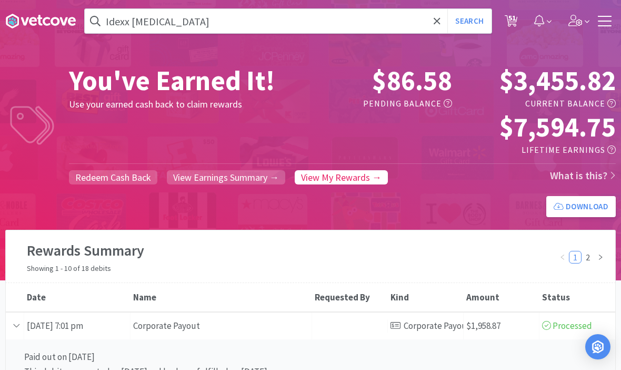
select select "3"
select select "2"
select select "1"
select select "2"
select select "1"
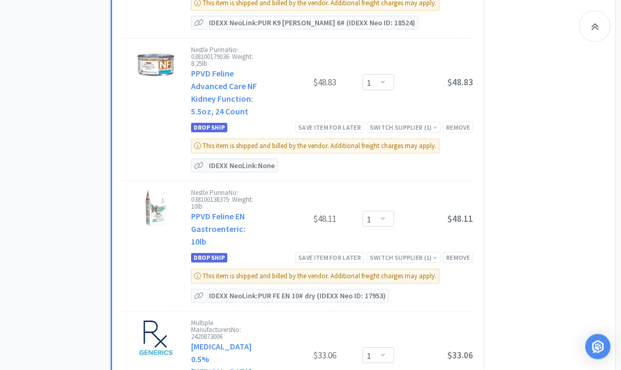
scroll to position [6053, 0]
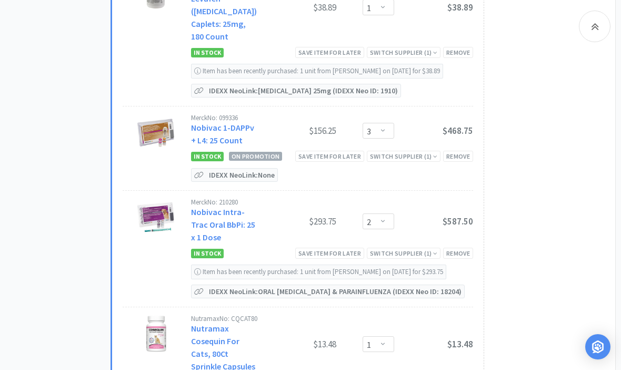
scroll to position [4745, 0]
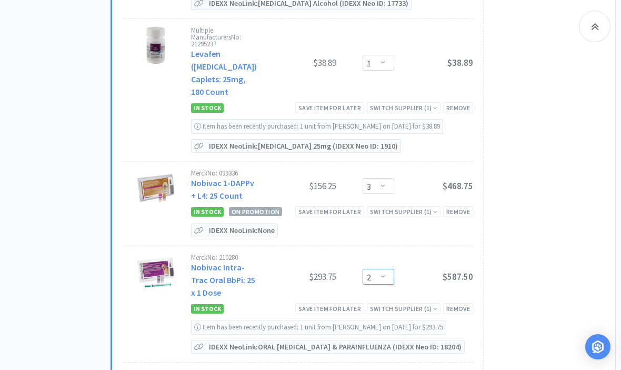
click at [381, 269] on select "Enter Quantity 1 2 3 4 5 6 7 8 9 10 11 12 13 14 15 16 17 18 19 20 Enter Quantity" at bounding box center [379, 277] width 32 height 16
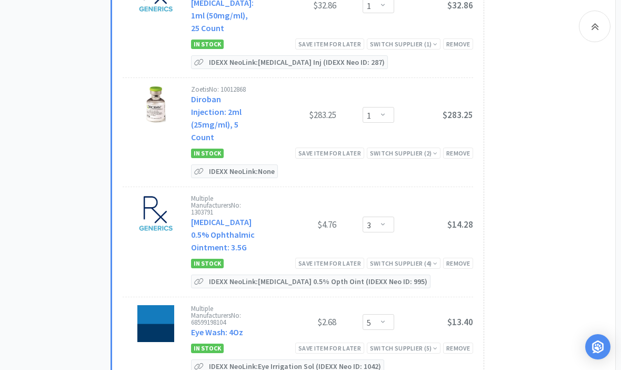
scroll to position [4239, 0]
click at [384, 314] on select "Enter Quantity 1 2 3 4 5 6 7 8 9 10 11 12 13 14 15 16 17 18 19 20 Enter Quantity" at bounding box center [379, 322] width 32 height 16
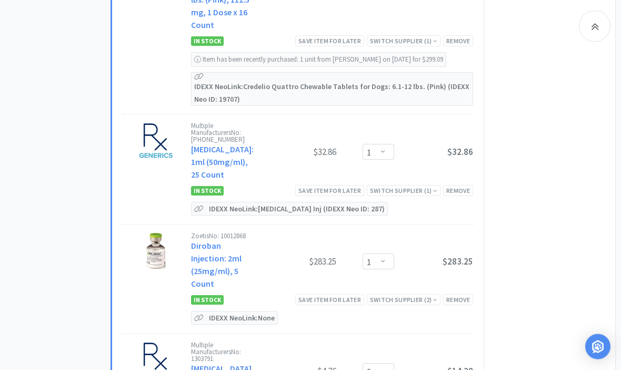
scroll to position [4094, 0]
click at [226, 311] on p "IDEXX Neo Link: None" at bounding box center [241, 317] width 71 height 13
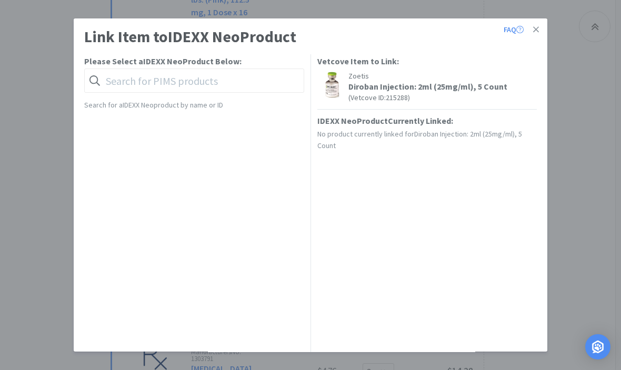
scroll to position [4093, 0]
click at [287, 117] on button "Link" at bounding box center [289, 115] width 25 height 15
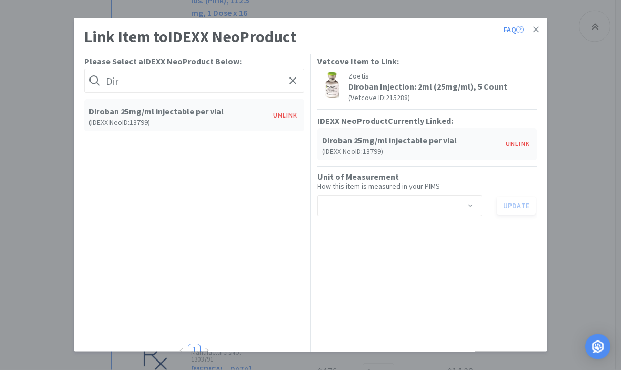
scroll to position [4094, 0]
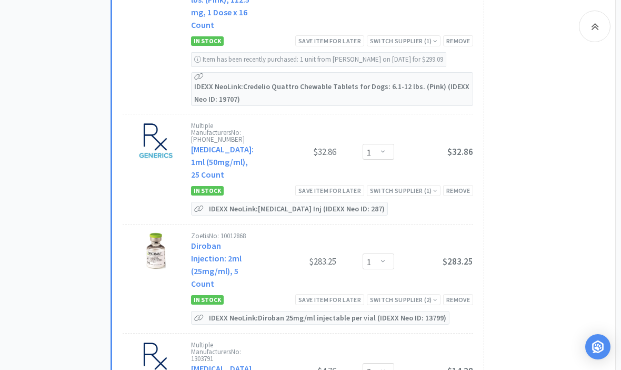
click at [331, 294] on div "Save item for later" at bounding box center [329, 299] width 69 height 11
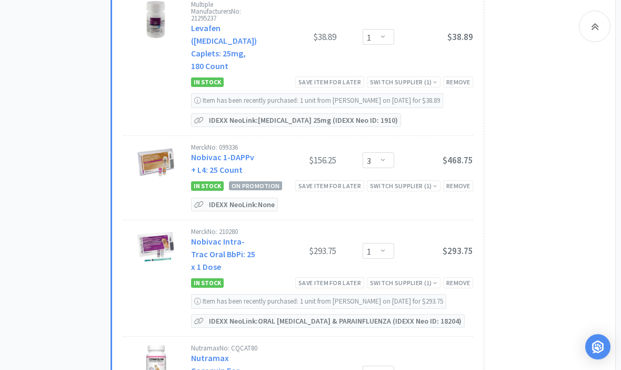
scroll to position [4665, 0]
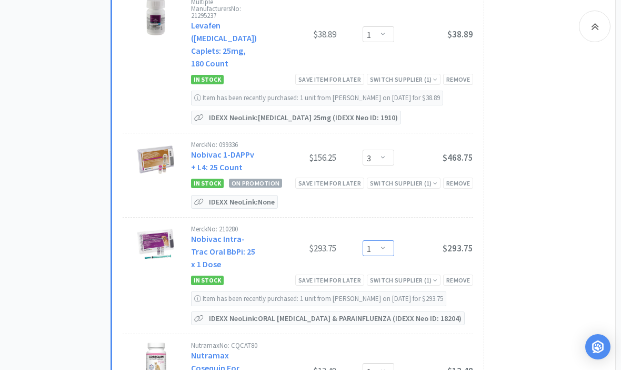
click at [380, 240] on select "Enter Quantity 1 2 3 4 5 6 7 8 9 10 11 12 13 14 15 16 17 18 19 20 Enter Quantity" at bounding box center [379, 248] width 32 height 16
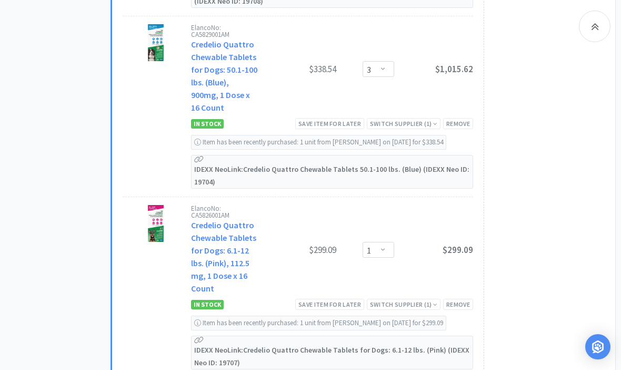
scroll to position [3830, 0]
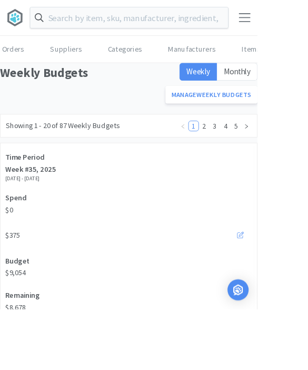
click at [288, 23] on body "Orders Shopping Discuss Discuss Orders Suppliers Categories Manufacturers Items…" at bounding box center [154, 185] width 308 height 370
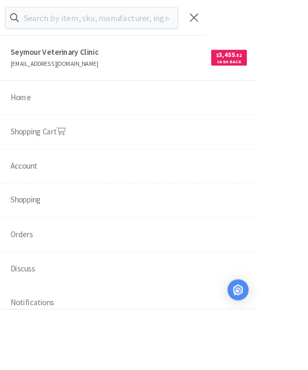
click at [180, 153] on link "Shopping Cart" at bounding box center [154, 158] width 308 height 42
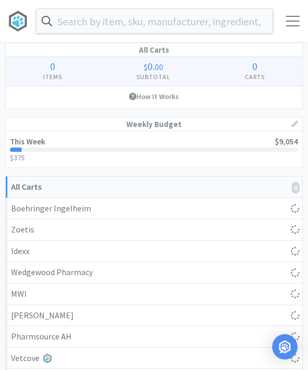
select select "1"
select select "100"
select select "2"
select select "1"
select select "4"
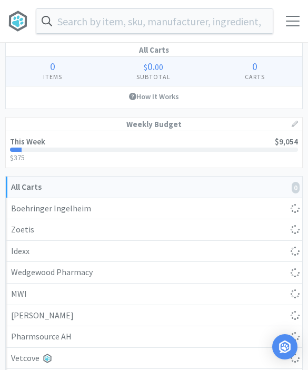
select select "1"
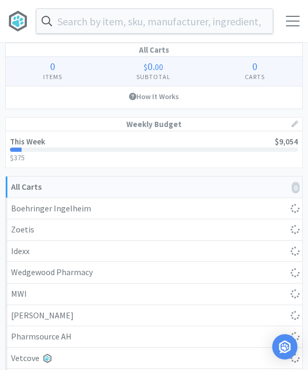
select select "2"
select select "3"
select select "2"
select select "1"
select select "3"
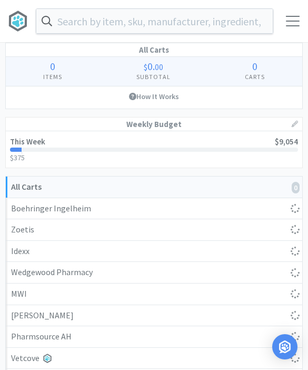
select select "1"
select select "3"
select select "10"
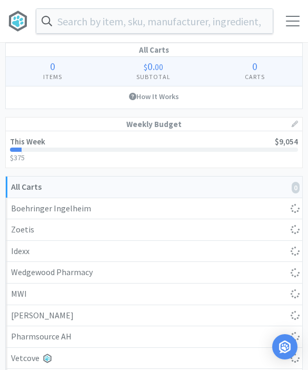
select select "1"
select select "3"
select select "2"
select select "1"
select select "2"
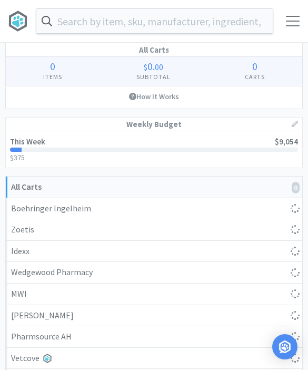
select select "1"
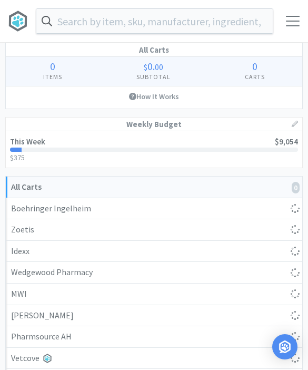
select select "1"
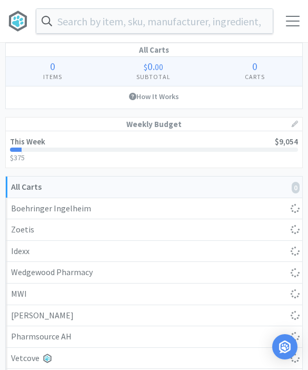
select select "5"
select select "1"
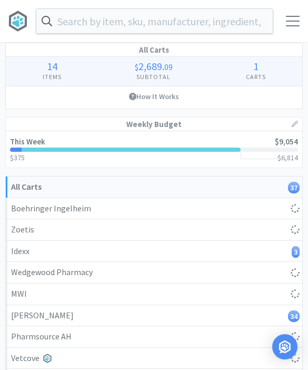
select select "1"
select select "5"
select select "1"
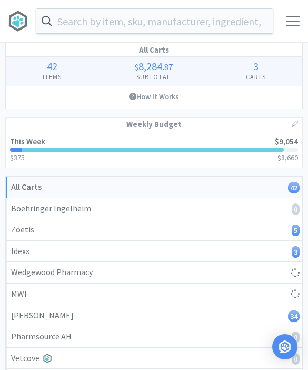
select select "1"
select select "50"
select select "3"
select select "5"
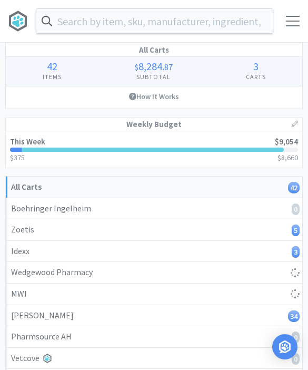
select select "4"
select select "2"
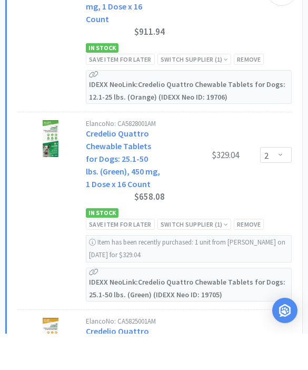
scroll to position [4894, 0]
click at [264, 183] on select "Enter Quantity 1 2 3 4 5 6 7 8 9 10 11 12 13 14 15 16 17 18 19 20 Enter Quantity" at bounding box center [276, 191] width 32 height 16
select select "1"
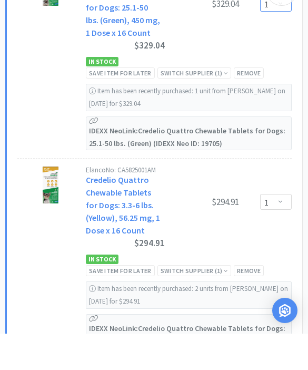
scroll to position [5079, 0]
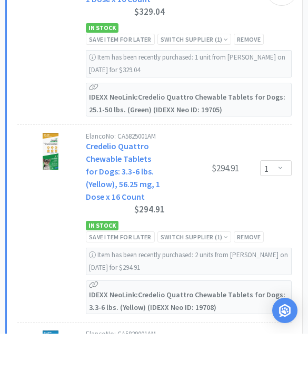
click at [252, 267] on div "Remove" at bounding box center [249, 272] width 30 height 11
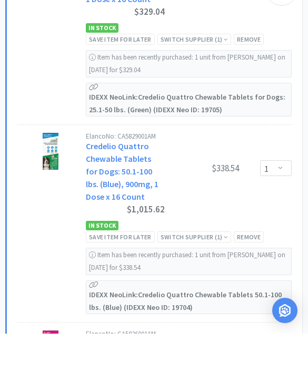
select select "3"
select select "1"
select select "3"
select select "10"
select select "1"
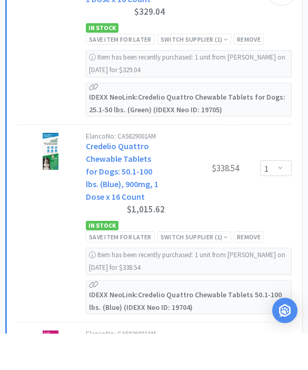
select select "3"
select select "2"
select select "1"
select select "2"
select select "1"
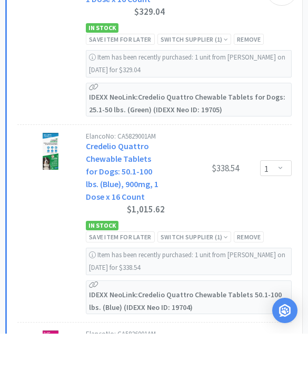
select select "5"
select select "1"
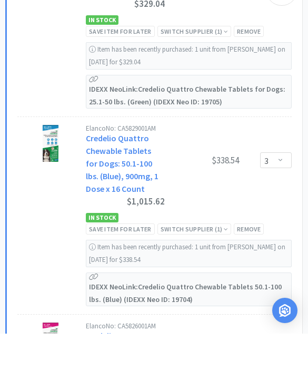
scroll to position [5087, 0]
click at [287, 188] on select "Enter Quantity 1 2 3 4 5 6 7 8 9 10 11 12 13 14 15 16 17 18 19 20 Enter Quantity" at bounding box center [276, 196] width 32 height 16
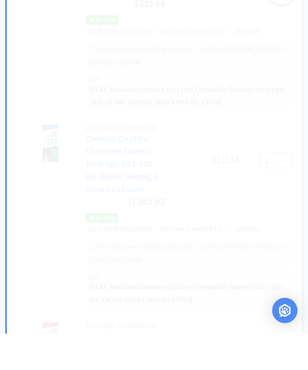
select select "2"
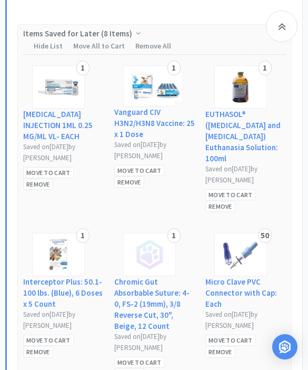
scroll to position [3017, 0]
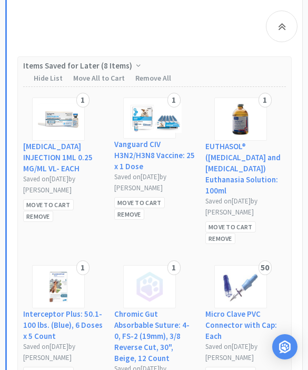
click at [278, 37] on div at bounding box center [282, 27] width 32 height 32
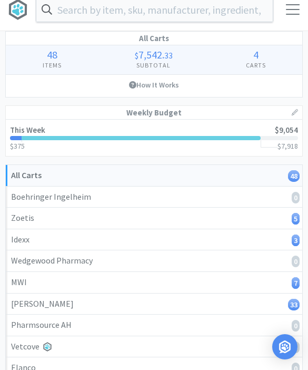
scroll to position [0, 0]
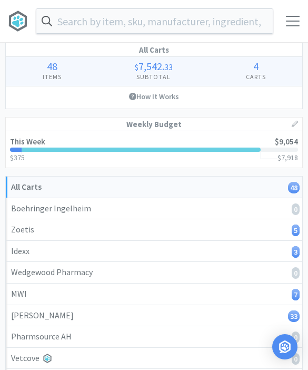
click at [223, 26] on input "text" at bounding box center [154, 21] width 236 height 24
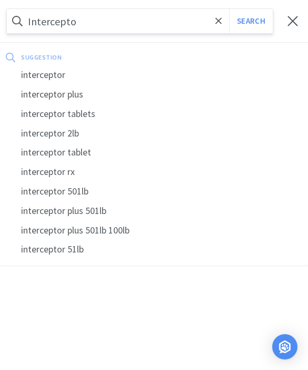
click at [74, 77] on div "interceptor" at bounding box center [154, 74] width 308 height 19
type input "interceptor"
select select "1"
select select "50"
select select "3"
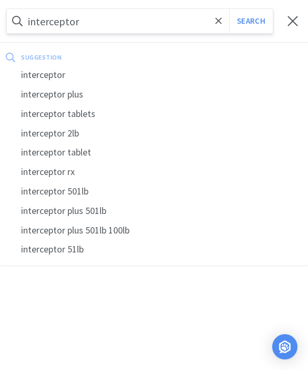
select select "3"
select select "5"
select select "4"
select select "2"
select select "1"
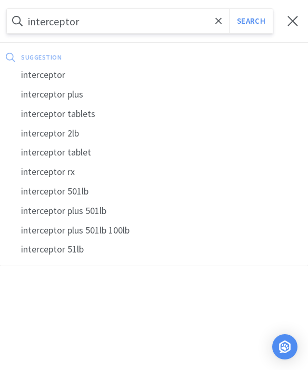
select select "4"
select select "1"
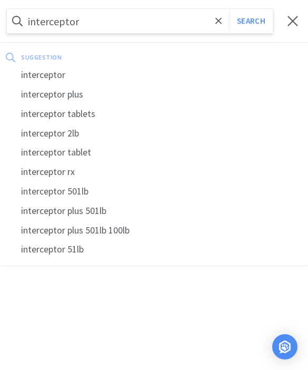
select select "1"
select select "2"
select select "3"
select select "1"
select select "2"
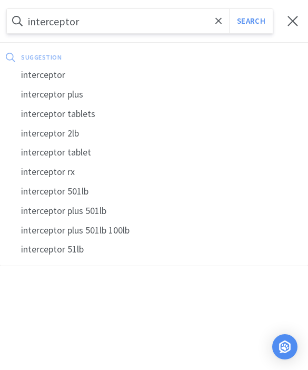
select select "1"
select select "3"
select select "10"
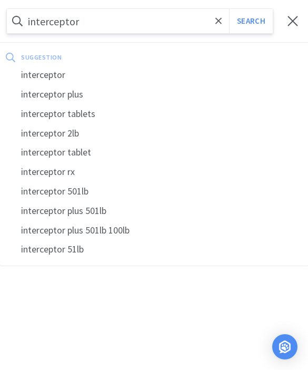
select select "1"
select select "3"
select select "2"
select select "1"
select select "2"
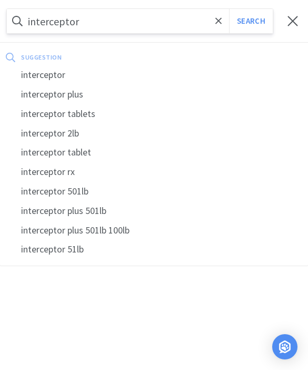
select select "1"
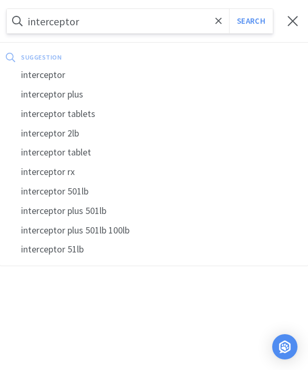
select select "1"
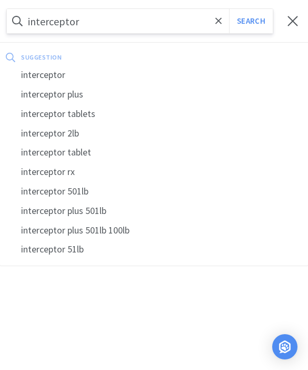
select select "5"
select select "1"
select select "100"
select select "2"
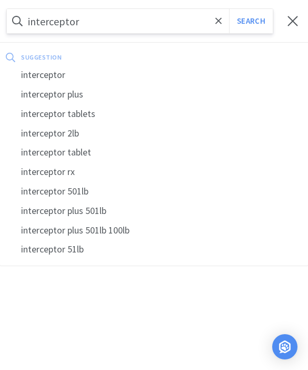
select select "1"
select select "5"
select select "1"
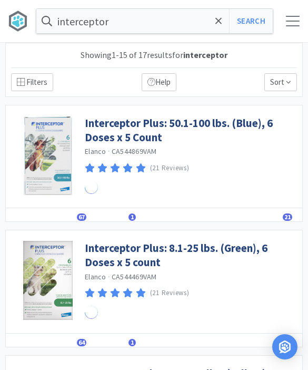
click at [173, 22] on input "interceptor" at bounding box center [154, 21] width 236 height 24
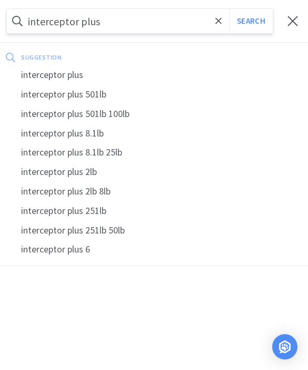
type input "interceptor plus"
click at [251, 21] on button "Search" at bounding box center [251, 21] width 44 height 24
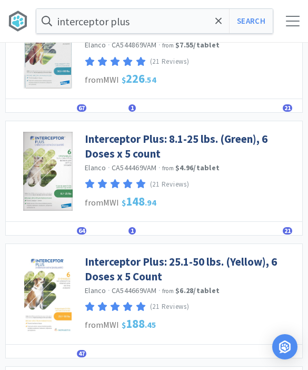
scroll to position [107, 0]
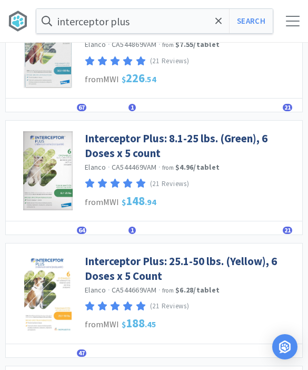
click at [242, 265] on link "Interceptor Plus: 25.1-50 lbs. (Yellow), 6 Doses x 5 Count" at bounding box center [191, 268] width 212 height 29
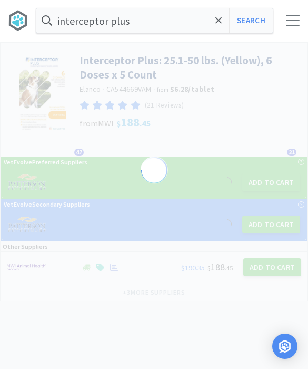
select select "155738"
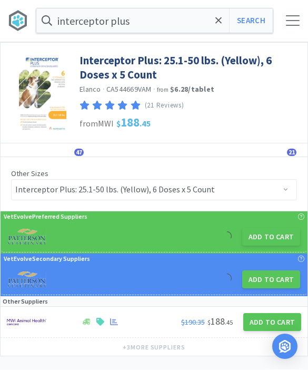
scroll to position [1, 0]
click at [269, 242] on button "Add to Cart" at bounding box center [271, 236] width 58 height 18
select select "1"
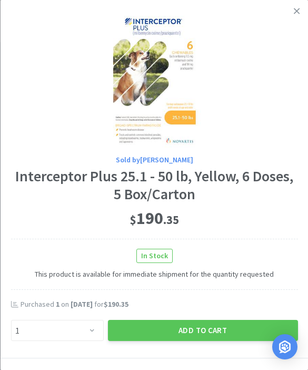
click at [218, 322] on button "Add to Cart" at bounding box center [202, 330] width 190 height 21
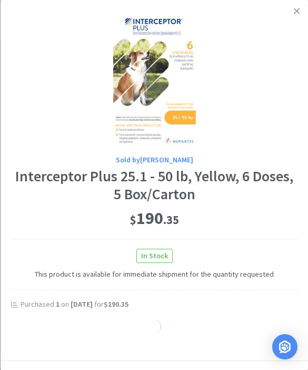
select select "1"
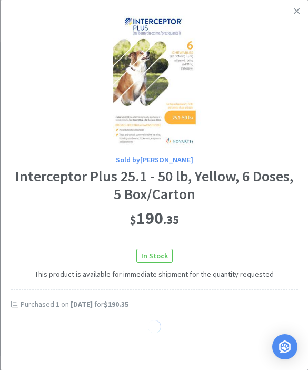
select select "1"
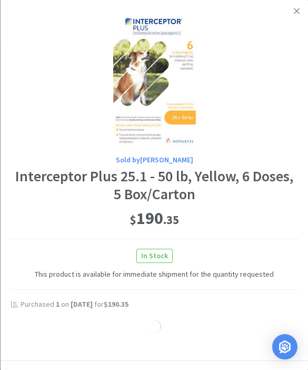
select select "1"
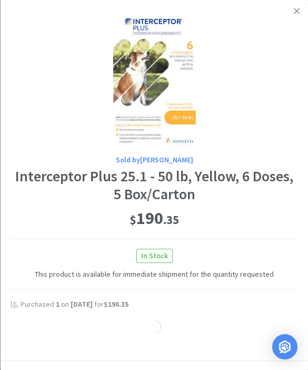
select select "1"
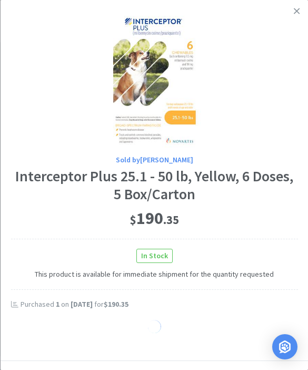
select select "1"
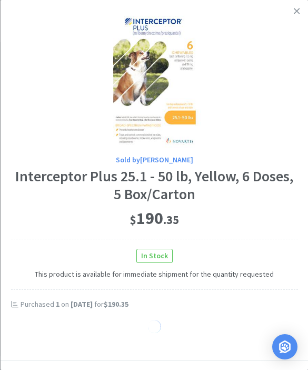
select select "1"
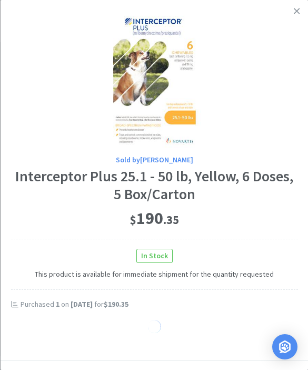
select select "1"
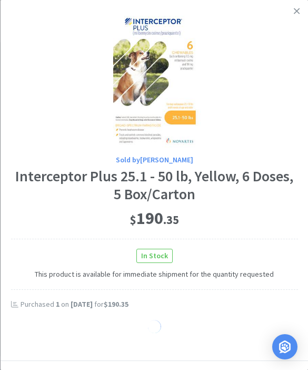
select select "1"
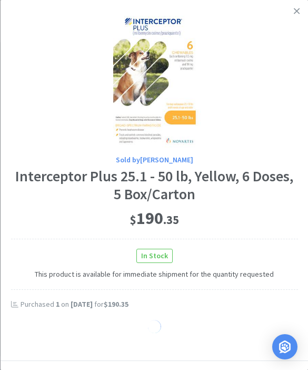
select select "1"
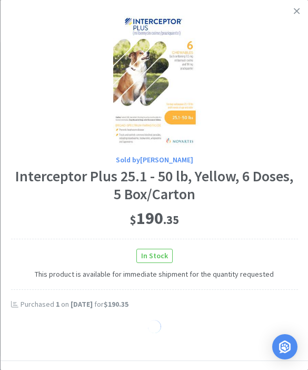
select select "1"
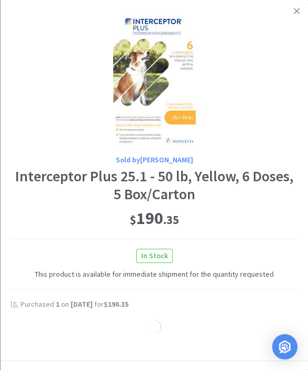
select select "1"
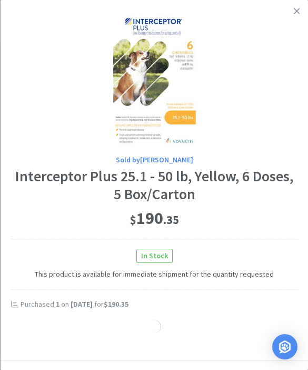
select select "1"
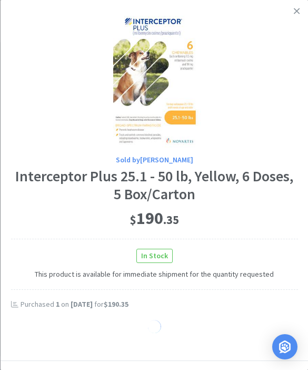
select select "1"
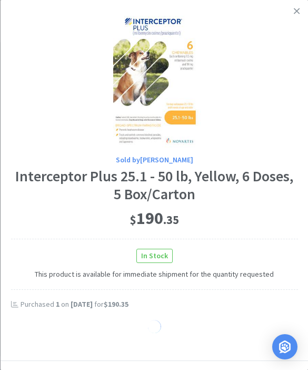
select select "1"
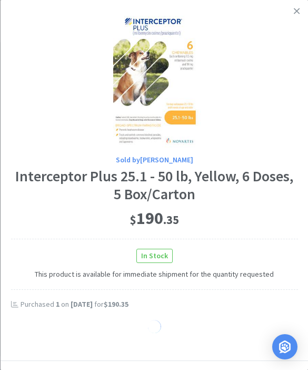
select select "1"
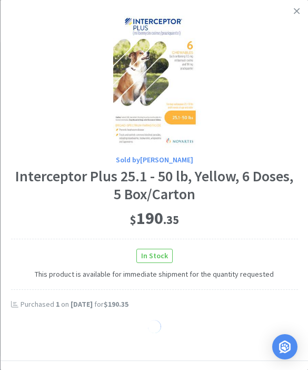
select select "1"
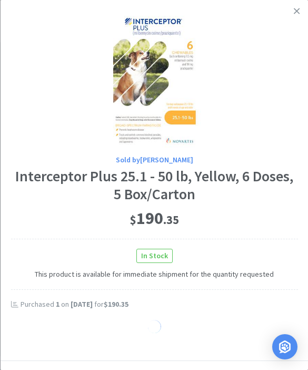
select select "1"
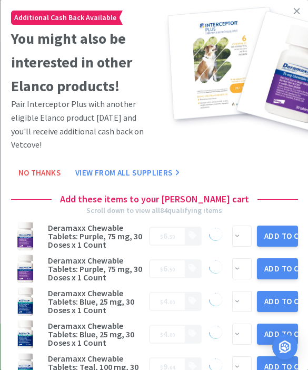
click at [294, 21] on link at bounding box center [296, 11] width 18 height 23
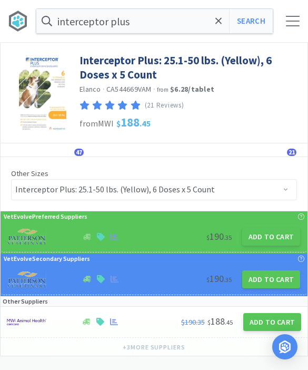
click at [240, 21] on button "Search" at bounding box center [251, 21] width 44 height 24
select select "1"
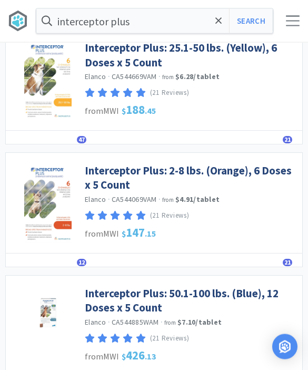
scroll to position [320, 0]
click at [228, 286] on link "Interceptor Plus: 50.1-100 lbs. (Blue), 12 Doses x 5 Count" at bounding box center [191, 300] width 212 height 29
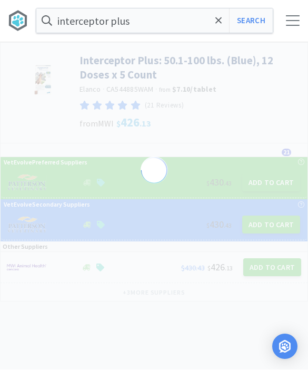
scroll to position [1, 0]
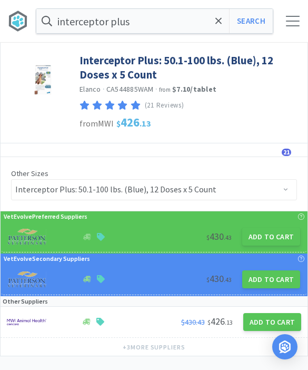
click at [273, 234] on button "Add to Cart" at bounding box center [271, 236] width 58 height 18
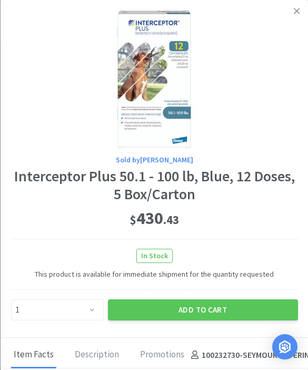
click at [202, 318] on button "Add to Cart" at bounding box center [202, 309] width 190 height 21
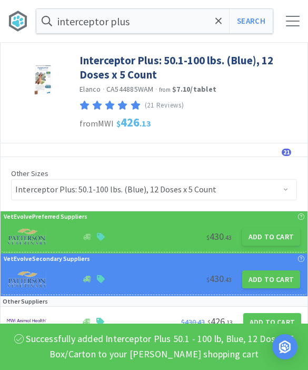
click at [293, 21] on div at bounding box center [293, 21] width 14 height 11
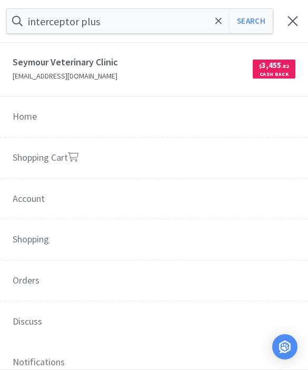
click at [140, 160] on link "Shopping Cart" at bounding box center [154, 158] width 308 height 42
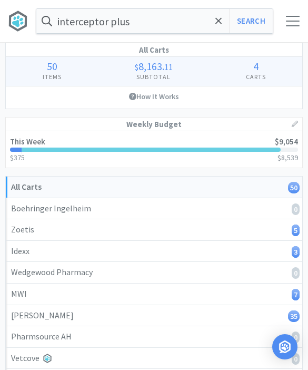
click at [292, 23] on div at bounding box center [293, 21] width 14 height 11
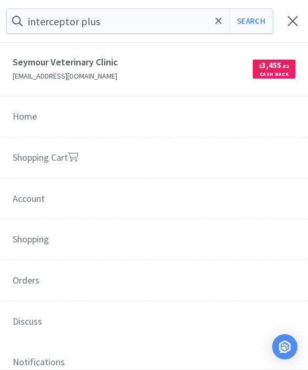
click at [200, 76] on span "$ 3,455 . 82 Cash Back" at bounding box center [225, 69] width 142 height 28
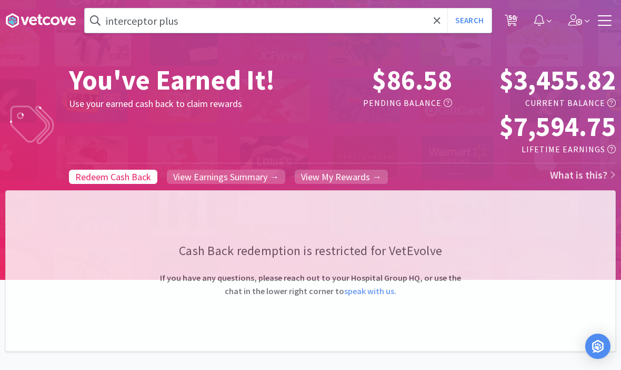
click at [226, 181] on span "View Earnings Summary →" at bounding box center [226, 177] width 106 height 12
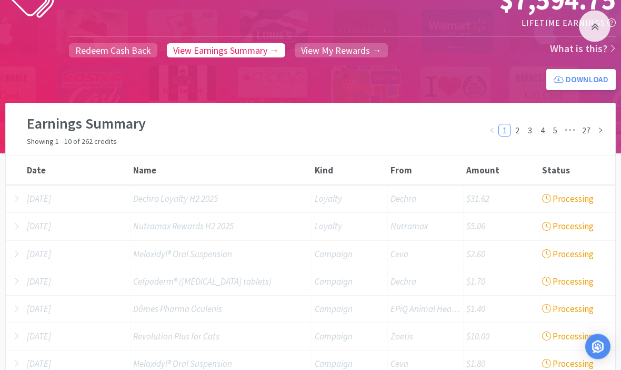
scroll to position [123, 0]
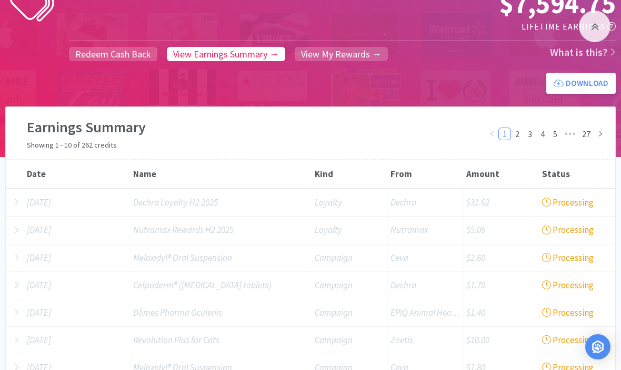
click at [307, 54] on span "View My Rewards →" at bounding box center [341, 54] width 81 height 12
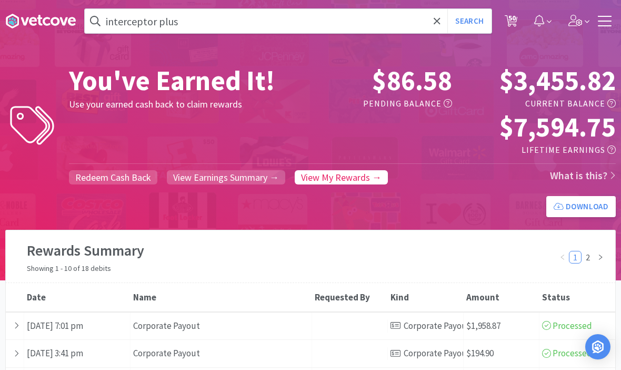
click at [307, 23] on span "50" at bounding box center [512, 21] width 22 height 42
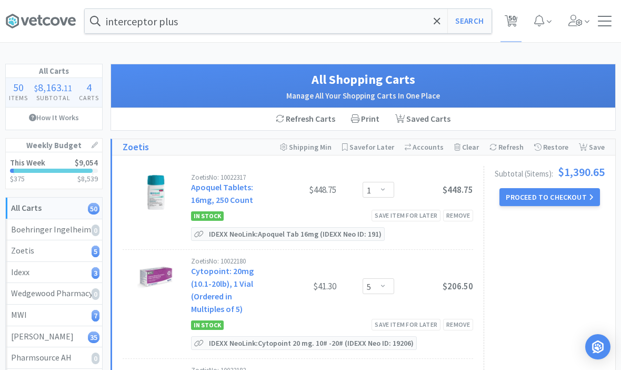
click at [307, 29] on div "interceptor plus Search Orders Shopping Discuss Discuss 50 50" at bounding box center [310, 21] width 611 height 42
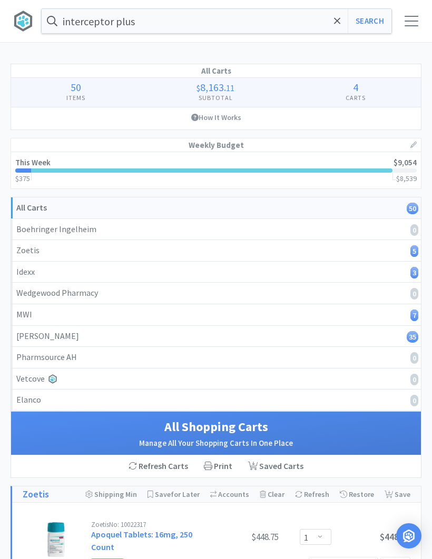
click at [267, 369] on div "In Stock Save item for later Remove" at bounding box center [250, 563] width 319 height 13
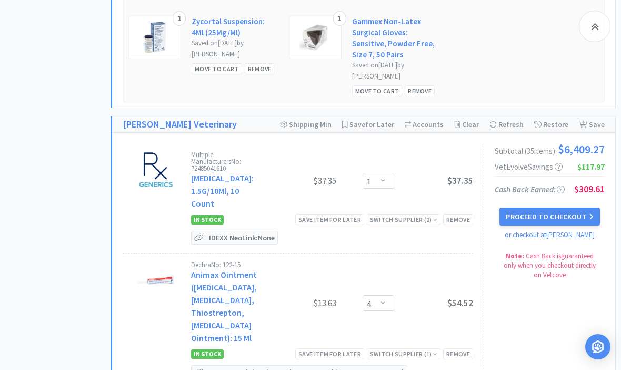
scroll to position [2262, 0]
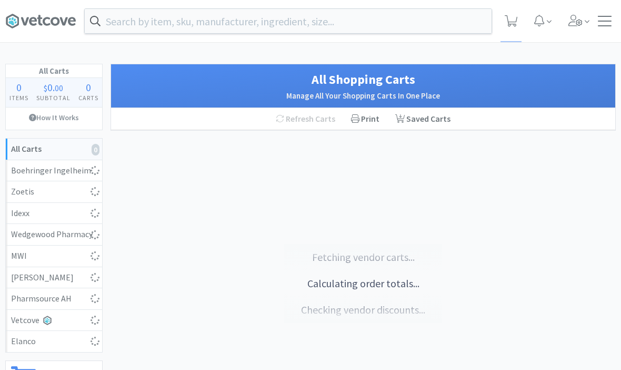
scroll to position [63, 0]
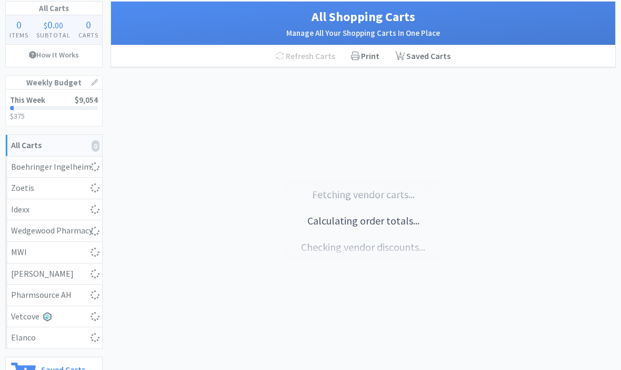
select select "1"
select select "5"
select select "1"
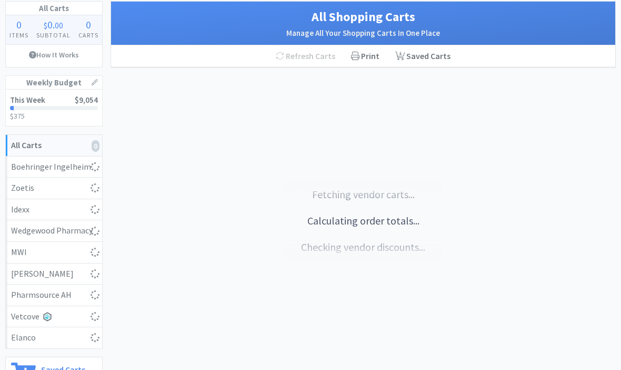
select select "1"
select select "50"
select select "3"
select select "5"
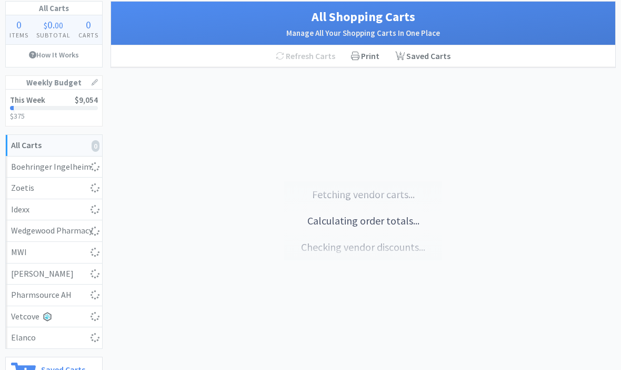
select select "4"
select select "2"
select select "1"
select select "4"
select select "1"
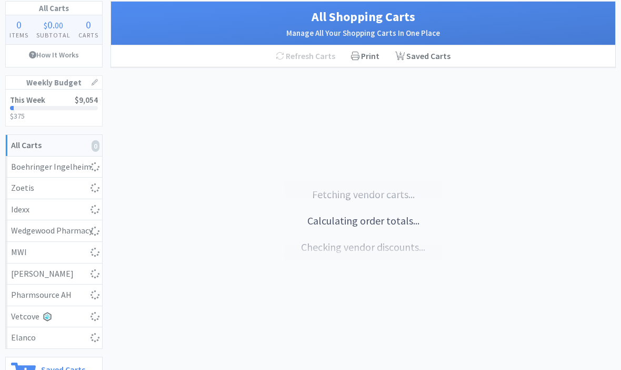
select select "1"
select select "2"
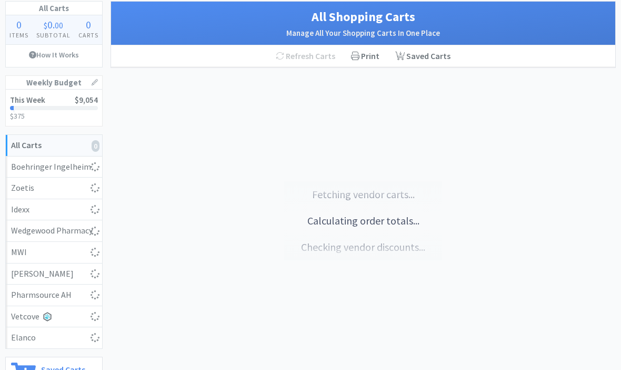
select select "3"
select select "1"
select select "2"
select select "1"
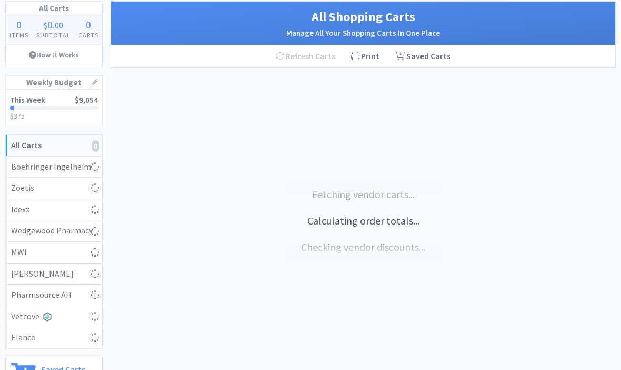
select select "3"
select select "1"
select select "10"
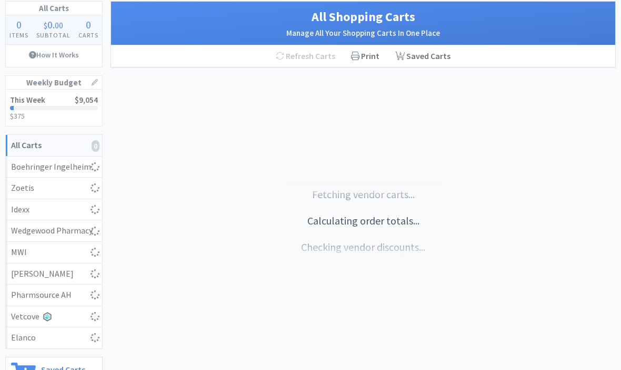
select select "1"
select select "3"
select select "2"
select select "1"
select select "2"
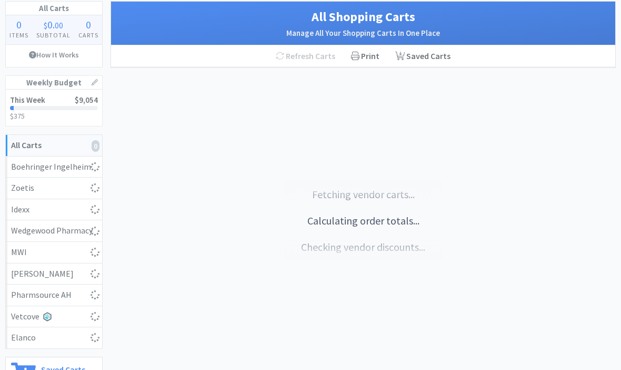
select select "1"
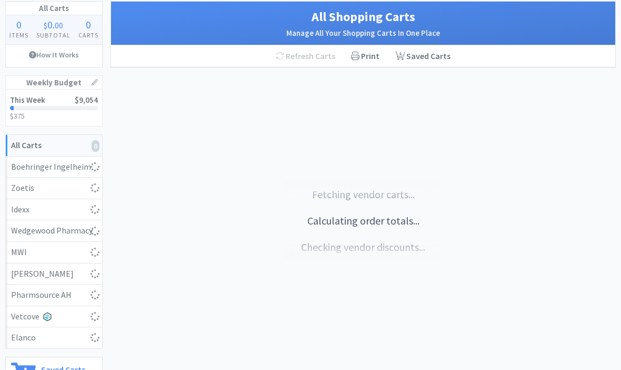
select select "1"
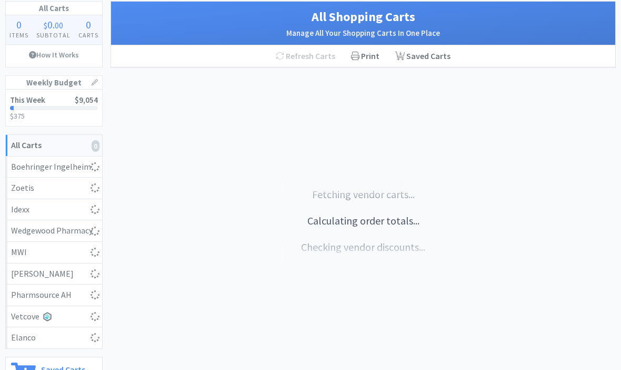
select select "5"
select select "1"
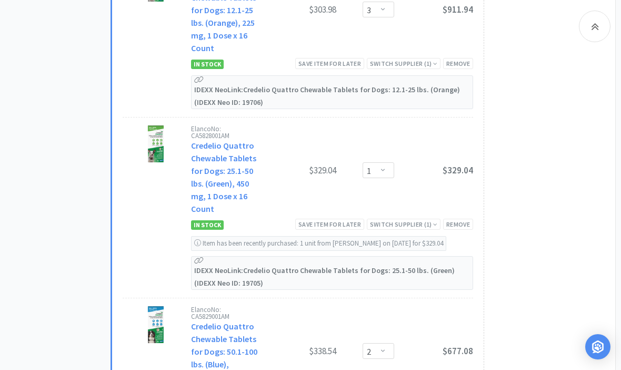
scroll to position [2985, 0]
select select "1"
select select "100"
select select "2"
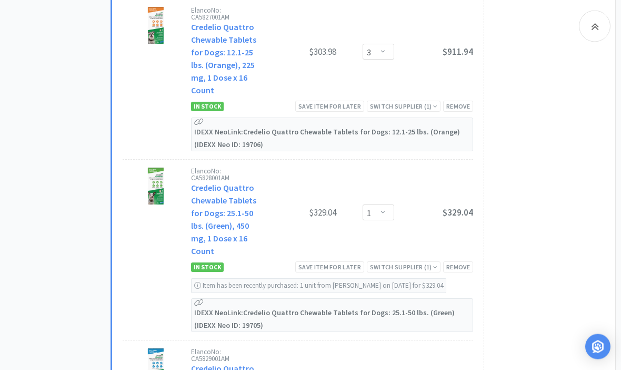
scroll to position [3325, 0]
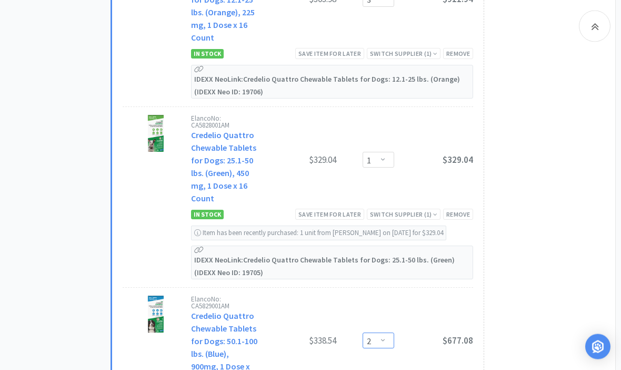
click at [382, 333] on select "Enter Quantity 1 2 3 4 5 6 7 8 9 10 11 12 13 14 15 16 17 18 19 20 Enter Quantity" at bounding box center [379, 341] width 32 height 16
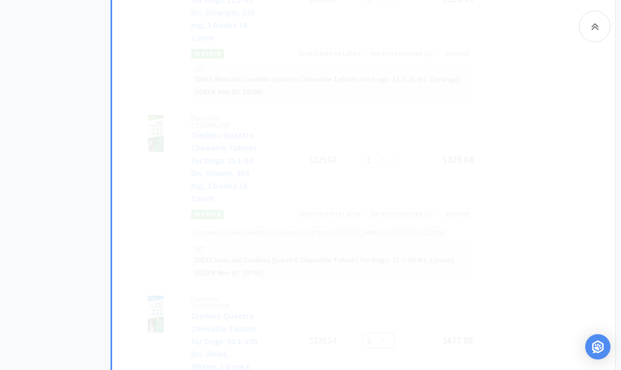
select select "3"
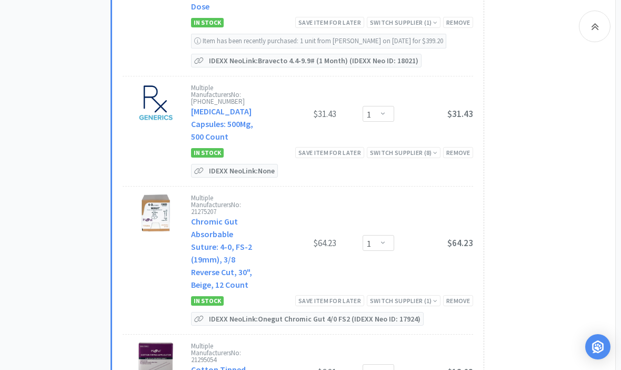
click at [599, 33] on div at bounding box center [595, 27] width 32 height 32
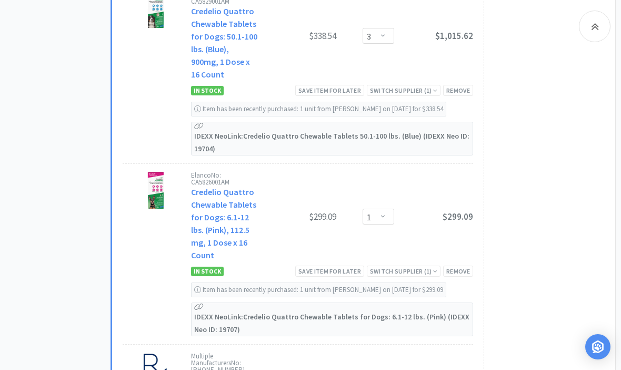
scroll to position [3685, 0]
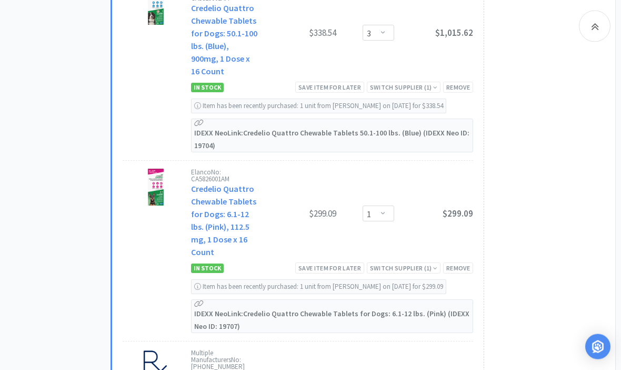
click at [345, 263] on div "Save item for later" at bounding box center [329, 268] width 69 height 11
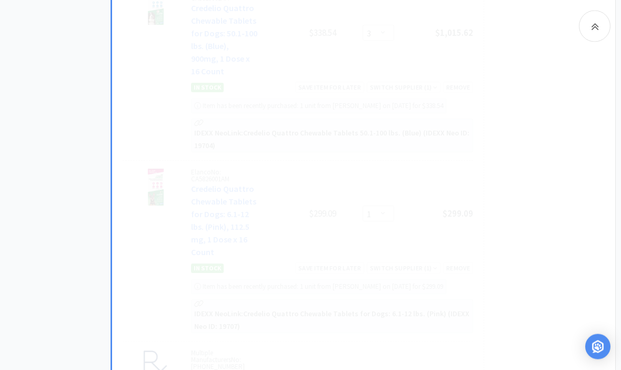
scroll to position [3686, 0]
select select "3"
select select "1"
select select "10"
select select "1"
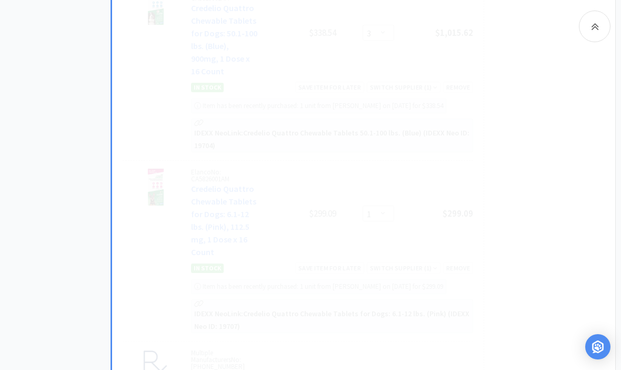
select select "3"
select select "2"
select select "1"
select select "2"
select select "1"
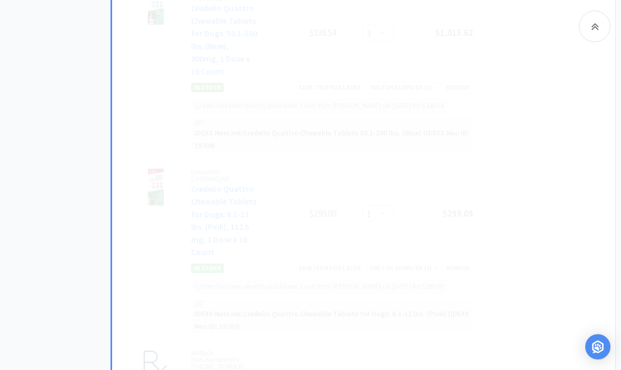
select select "5"
select select "1"
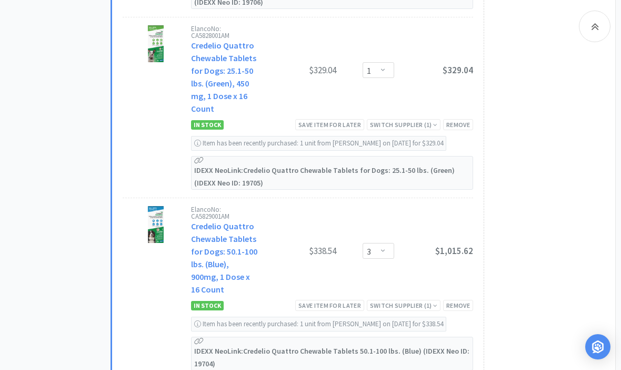
scroll to position [3454, 0]
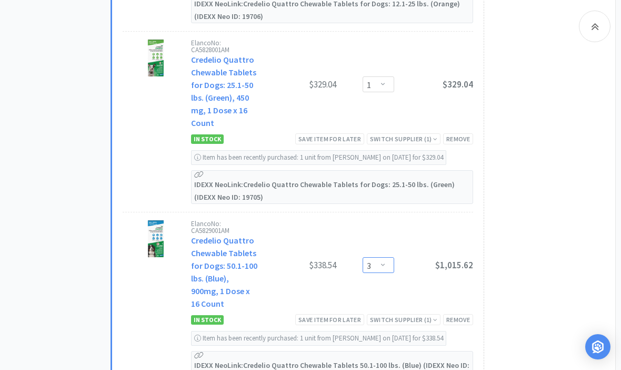
click at [387, 257] on select "Enter Quantity 1 2 3 4 5 6 7 8 9 10 11 12 13 14 15 16 17 18 19 20 Enter Quantity" at bounding box center [379, 265] width 32 height 16
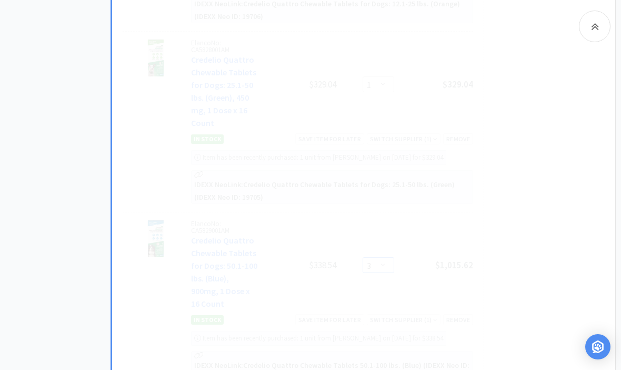
select select "2"
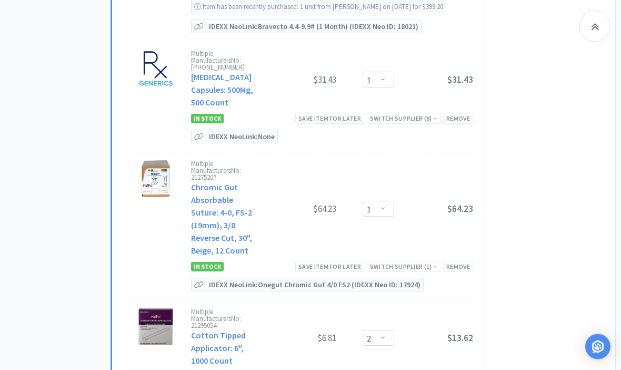
click at [605, 27] on div at bounding box center [595, 27] width 32 height 32
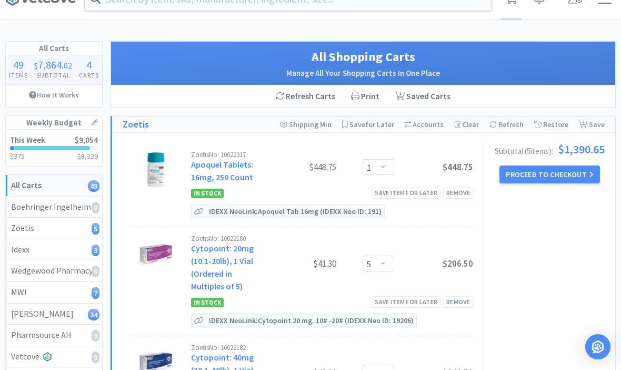
scroll to position [0, 0]
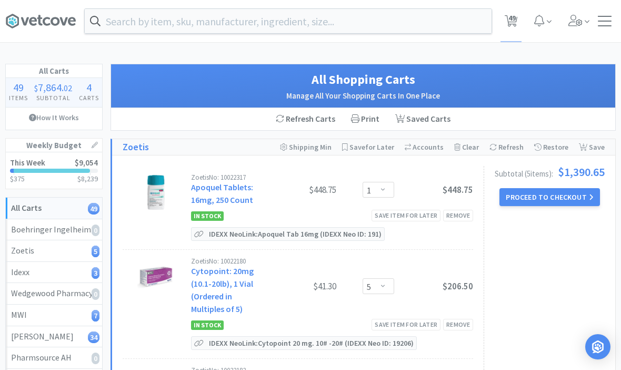
click at [605, 29] on div "Orders Shopping Discuss Discuss 49 49" at bounding box center [310, 21] width 611 height 42
click at [607, 24] on div at bounding box center [605, 21] width 14 height 11
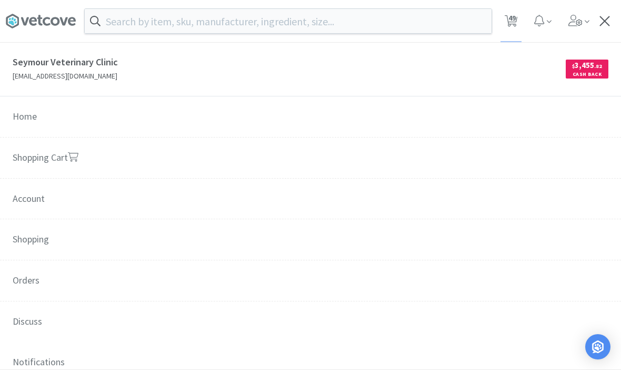
click at [530, 80] on span "$ 3,455 . 82 Cash Back" at bounding box center [460, 69] width 298 height 28
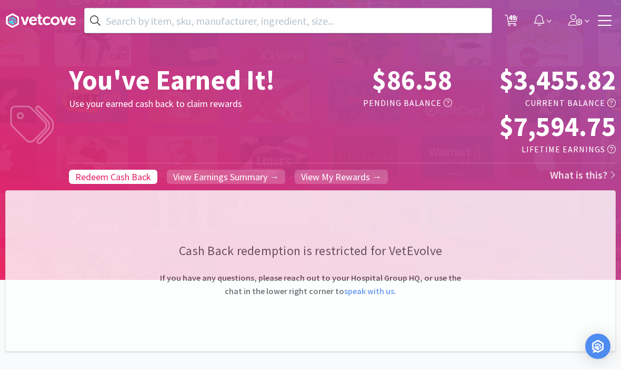
click at [600, 174] on link "What is this?" at bounding box center [583, 174] width 66 height 13
click at [602, 348] on img "Open Intercom Messenger" at bounding box center [598, 346] width 13 height 13
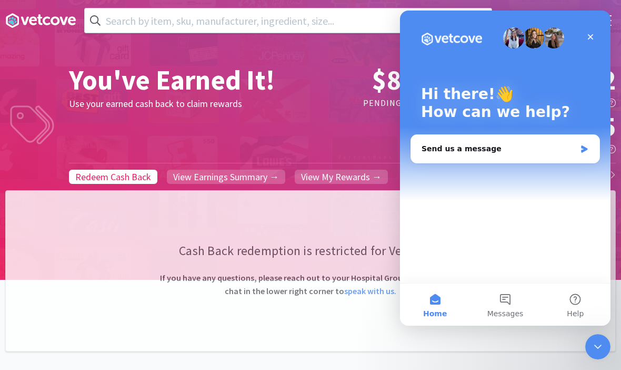
click at [533, 157] on div "Send us a message" at bounding box center [505, 149] width 188 height 28
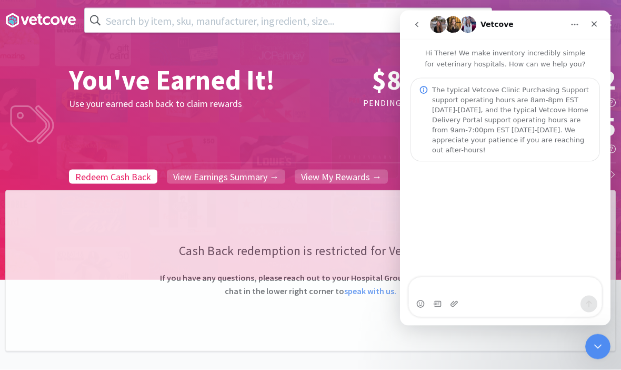
type textarea "I"
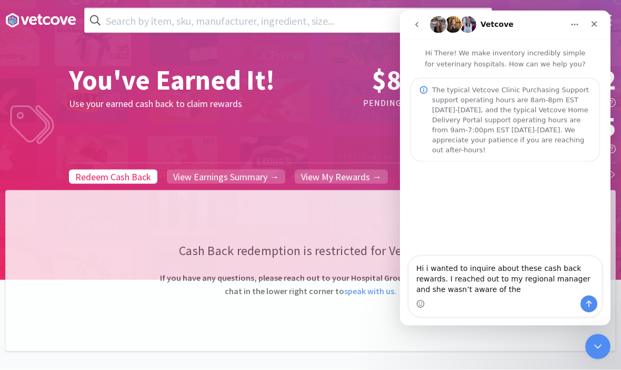
type textarea "Hi i wanted to inquire about these cash back rewards. I reached out to my regio…"
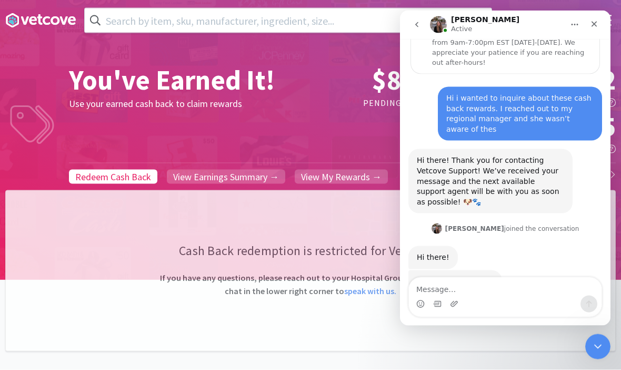
scroll to position [92, 0]
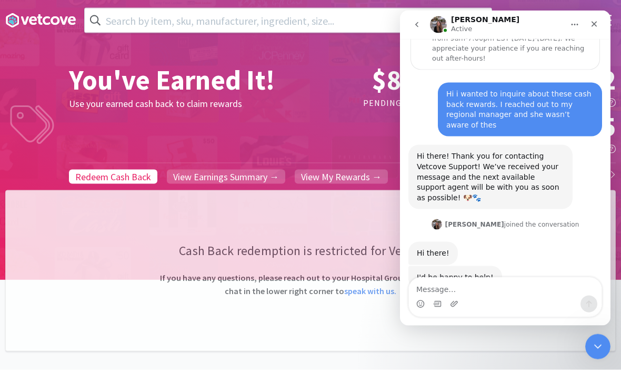
click at [282, 234] on div "Cash Back redemption is restricted for VetEvolve If you have any questions, ple…" at bounding box center [310, 270] width 611 height 161
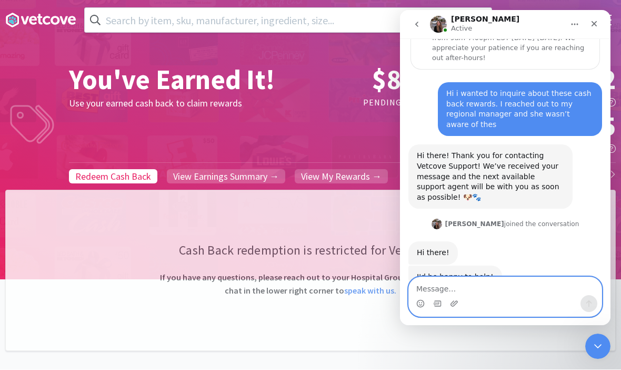
click at [505, 282] on textarea "Message…" at bounding box center [505, 286] width 193 height 18
type textarea "Thank you"
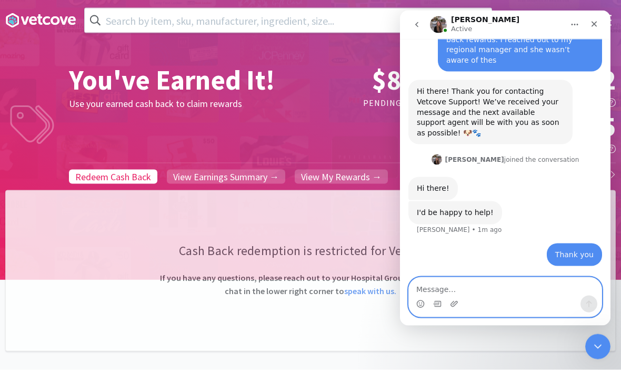
scroll to position [123, 0]
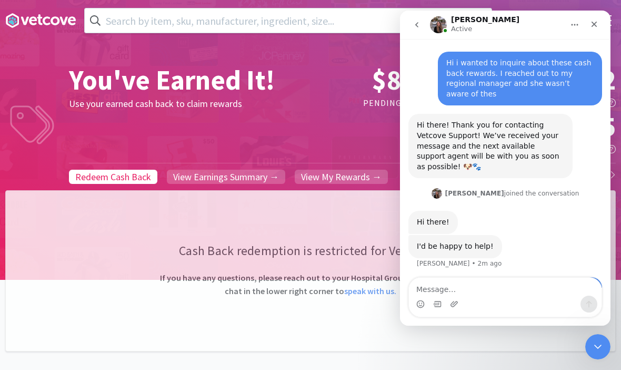
click at [31, 25] on icon at bounding box center [40, 21] width 71 height 16
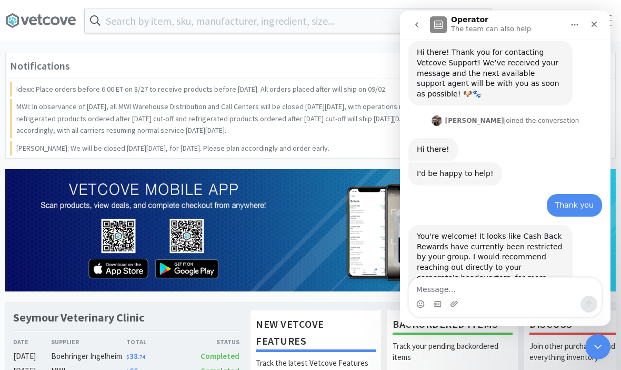
scroll to position [211, 0]
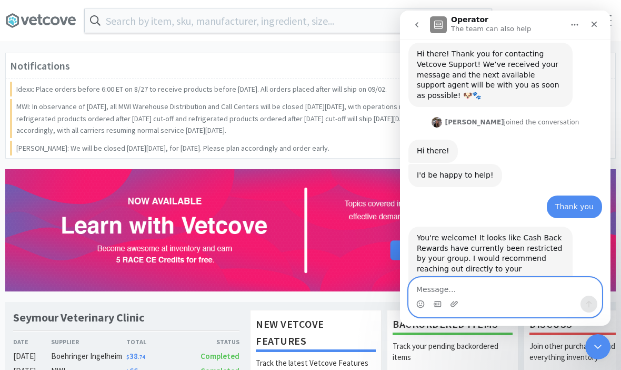
click at [482, 283] on textarea "Message…" at bounding box center [505, 286] width 193 height 18
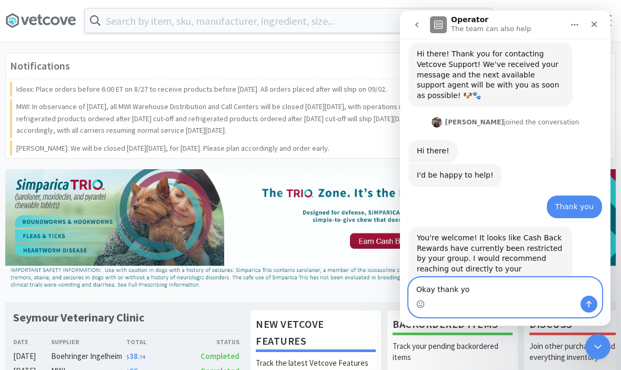
type textarea "Okay thank you"
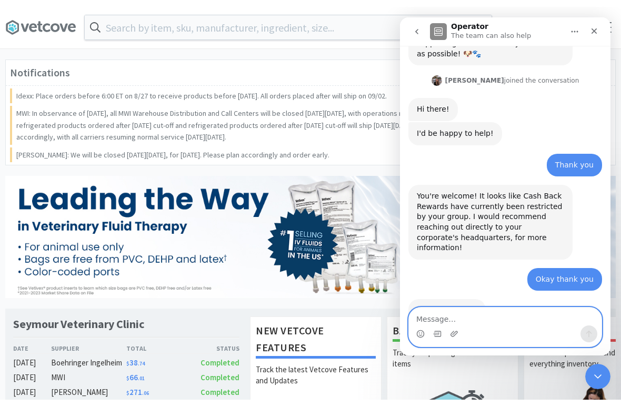
scroll to position [220, 0]
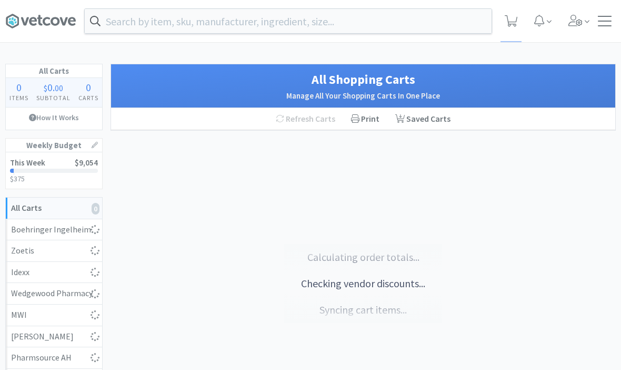
select select "1"
select select "5"
select select "1"
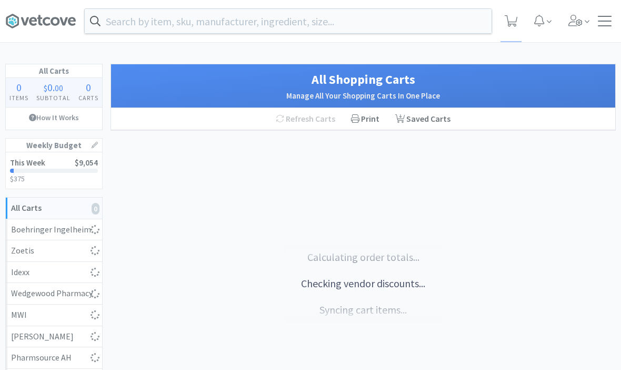
select select "1"
select select "100"
select select "2"
select select "1"
select select "50"
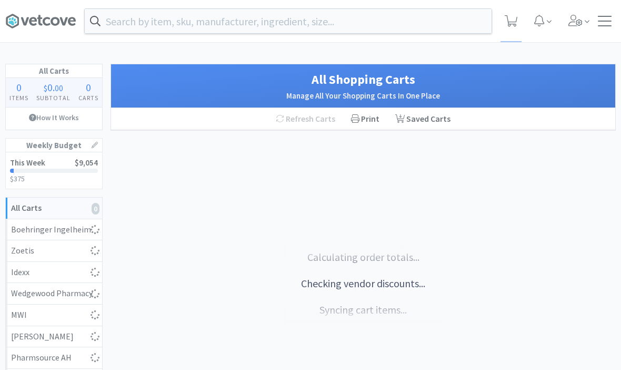
select select "3"
select select "5"
select select "4"
select select "2"
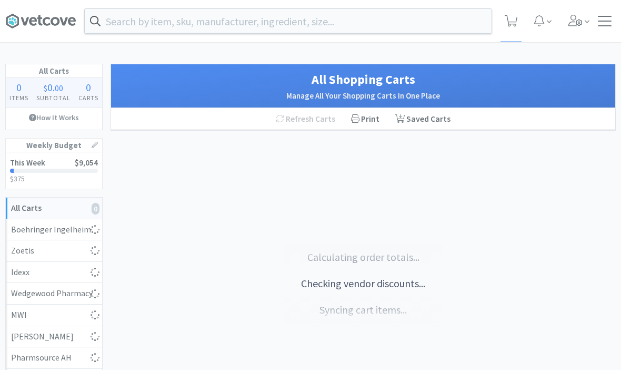
select select "1"
select select "4"
select select "1"
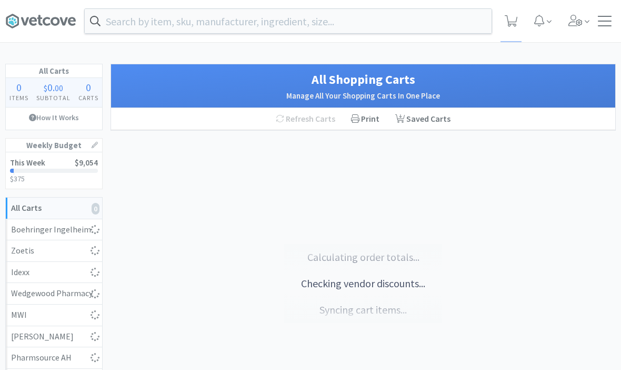
select select "1"
select select "2"
select select "3"
select select "1"
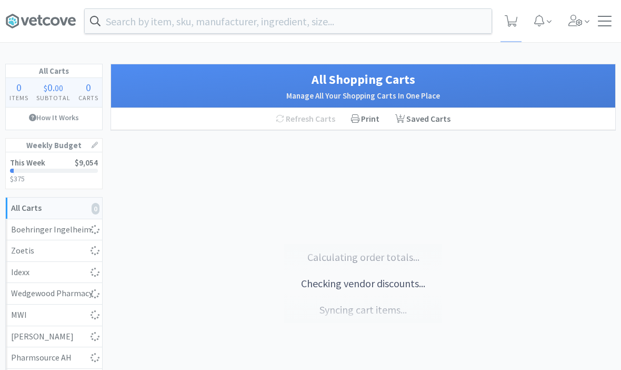
select select "2"
select select "1"
select select "3"
select select "1"
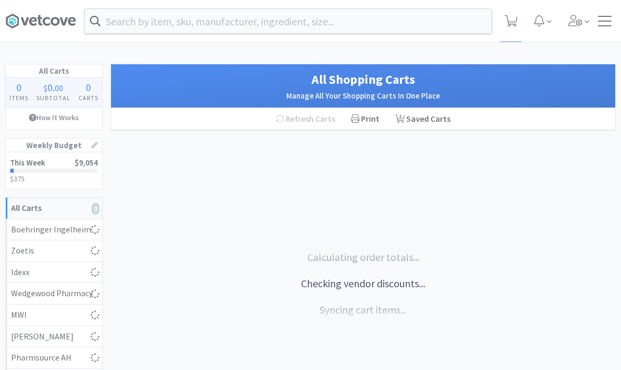
select select "1"
select select "10"
select select "1"
select select "3"
select select "2"
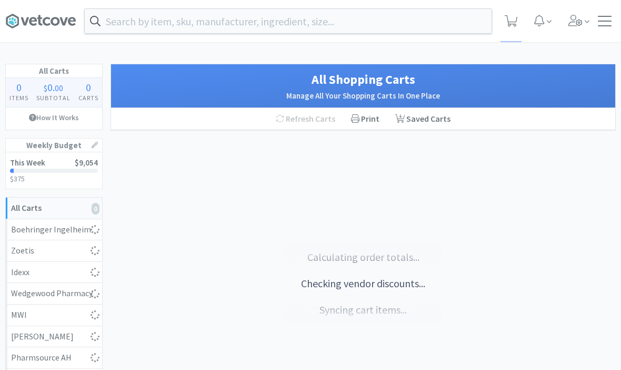
select select "1"
select select "2"
select select "1"
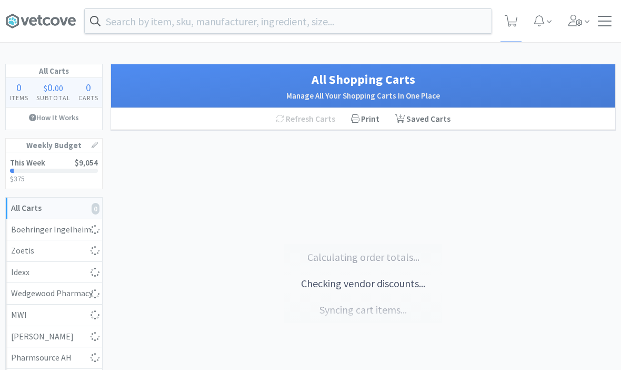
select select "1"
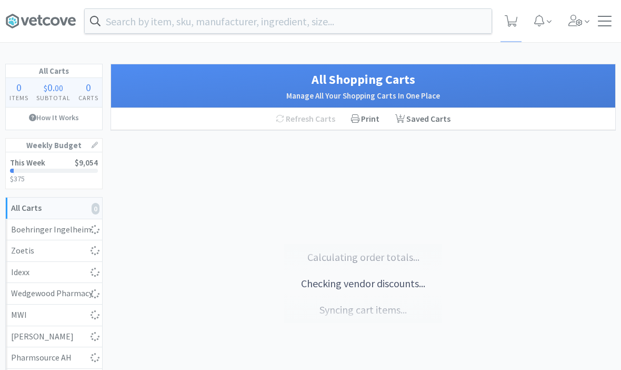
select select "1"
select select "5"
select select "1"
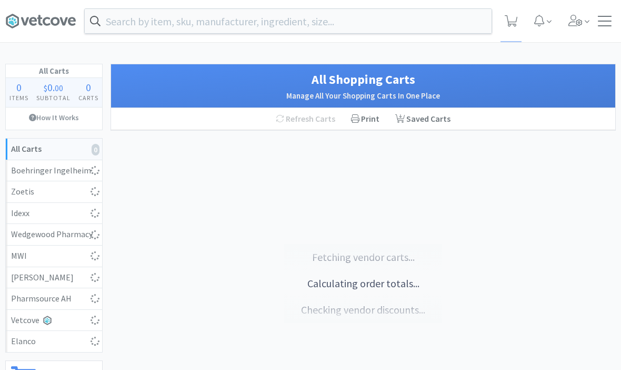
select select "1"
select select "5"
select select "1"
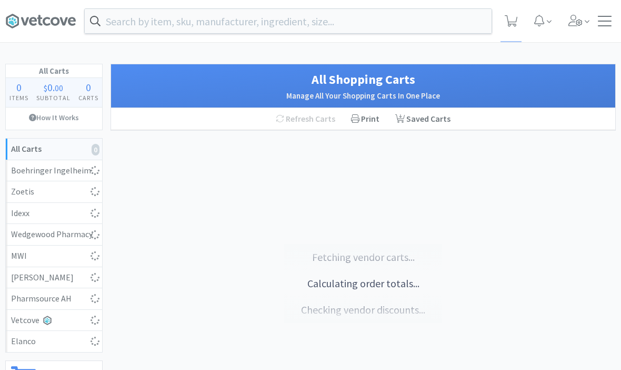
select select "1"
select select "4"
select select "1"
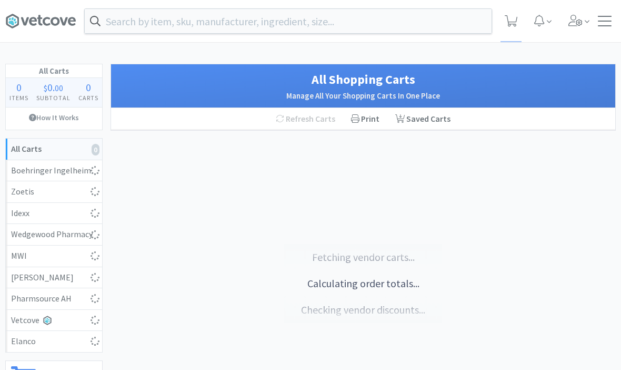
select select "1"
select select "2"
select select "3"
select select "1"
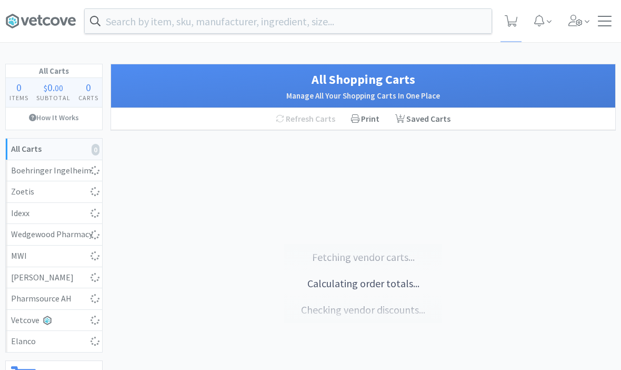
select select "2"
select select "1"
select select "3"
select select "1"
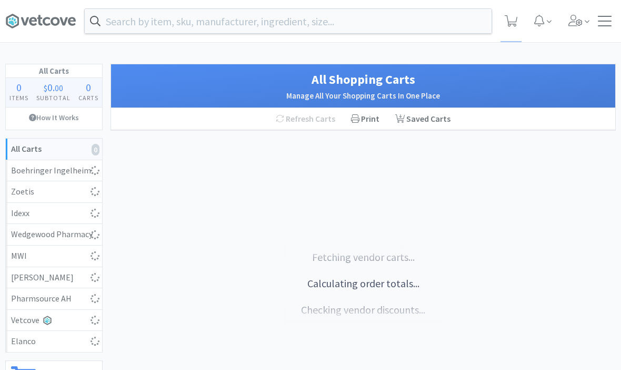
select select "1"
select select "10"
select select "1"
select select "3"
select select "2"
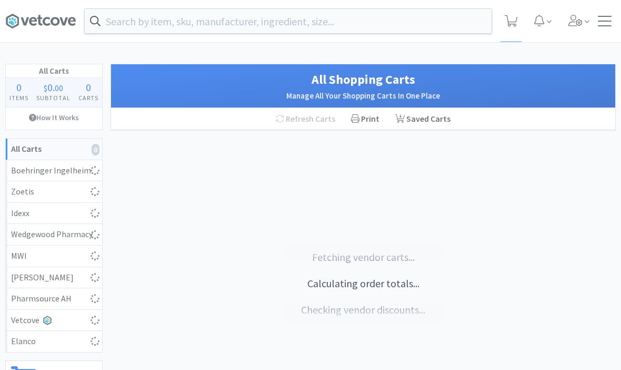
select select "1"
select select "2"
select select "1"
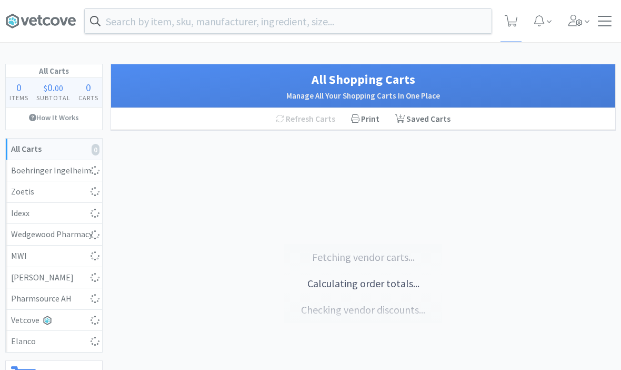
select select "1"
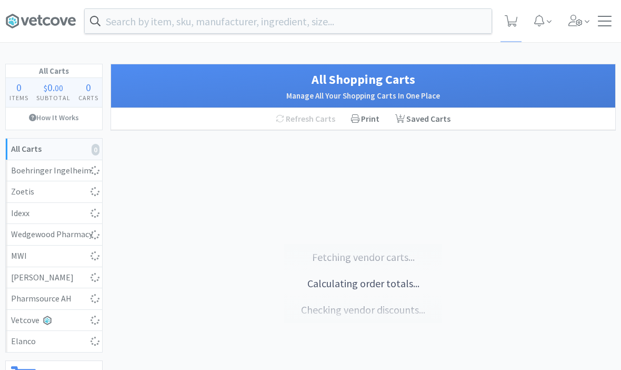
select select "1"
select select "5"
select select "1"
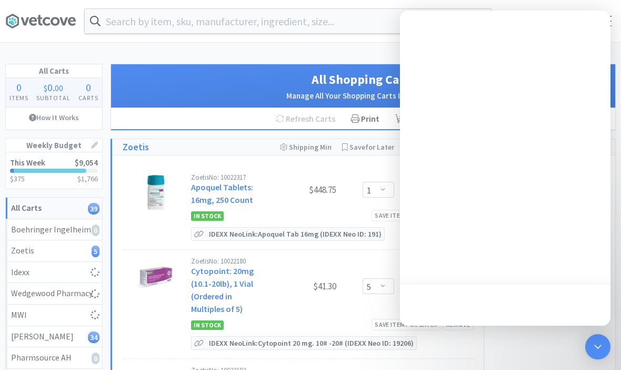
select select "1"
select select "50"
select select "3"
select select "5"
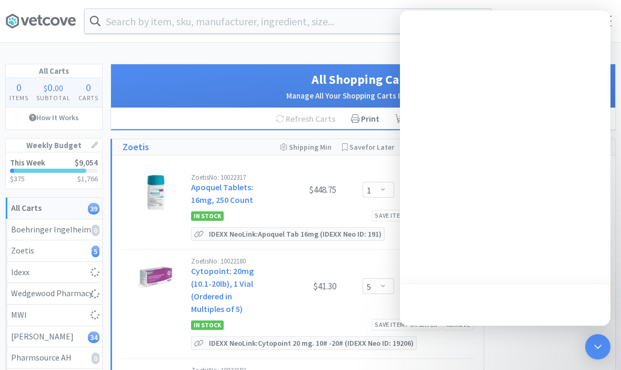
select select "4"
select select "2"
